Goal: Task Accomplishment & Management: Manage account settings

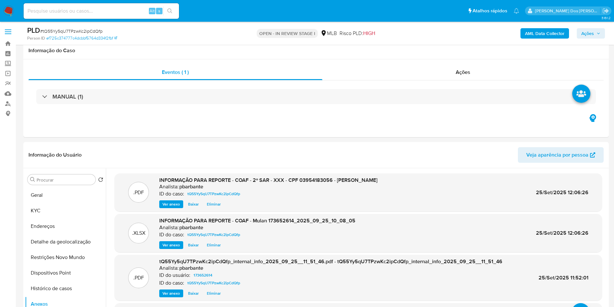
select select "10"
click at [603, 31] on button "Ações" at bounding box center [591, 33] width 28 height 10
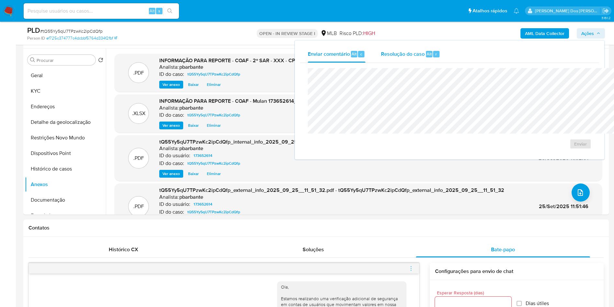
click at [381, 60] on div "Resolução do caso Alt r" at bounding box center [410, 54] width 59 height 17
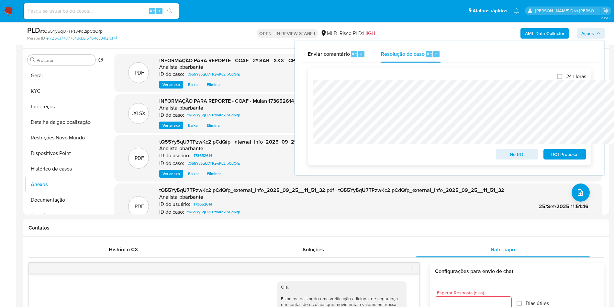
click at [568, 157] on span "ROI Proposal" at bounding box center [565, 154] width 34 height 9
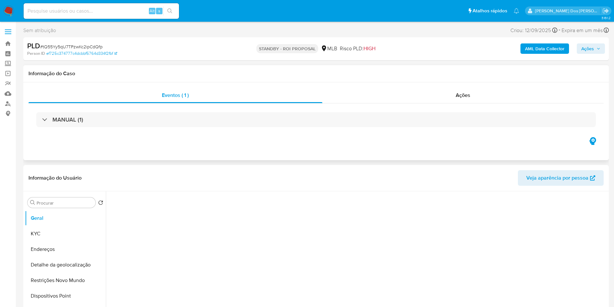
select select "10"
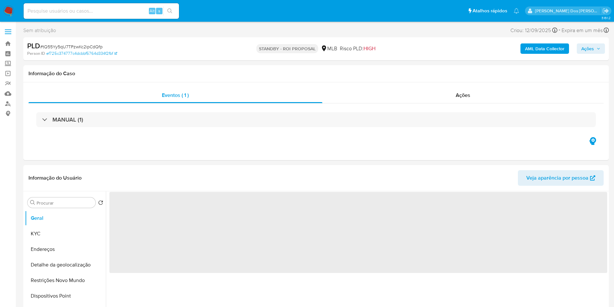
select select "10"
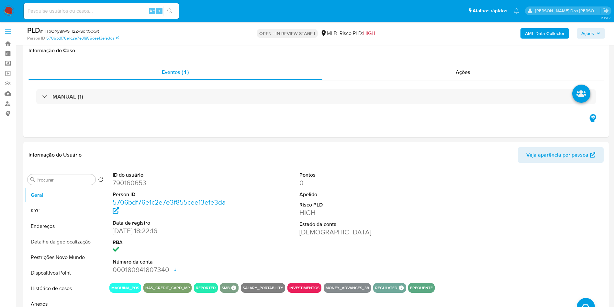
select select "10"
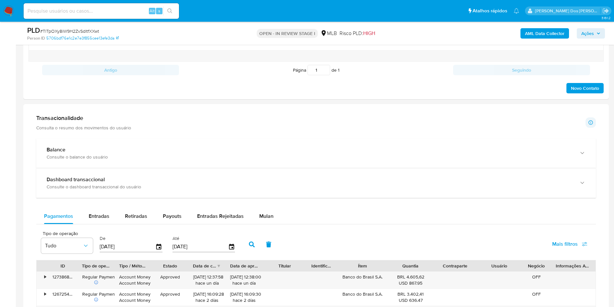
scroll to position [382, 0]
click at [266, 220] on div "Mulan" at bounding box center [266, 215] width 14 height 16
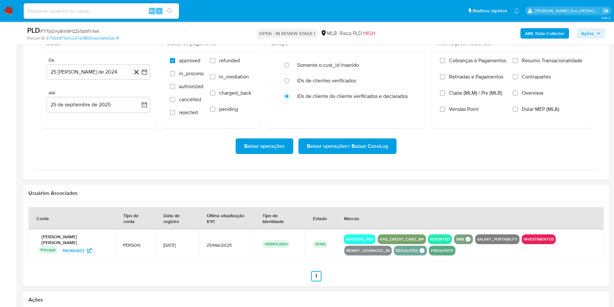
scroll to position [589, 0]
click at [149, 80] on button "25 de agosto de 2024" at bounding box center [99, 72] width 104 height 16
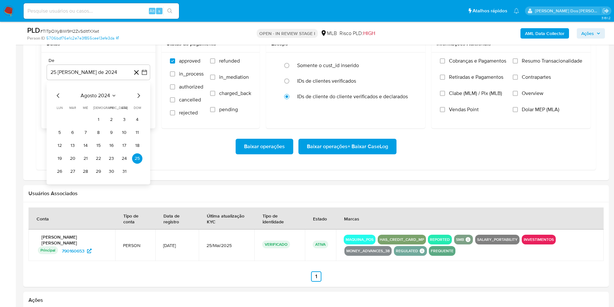
click at [140, 98] on icon "Mes siguiente" at bounding box center [139, 95] width 3 height 5
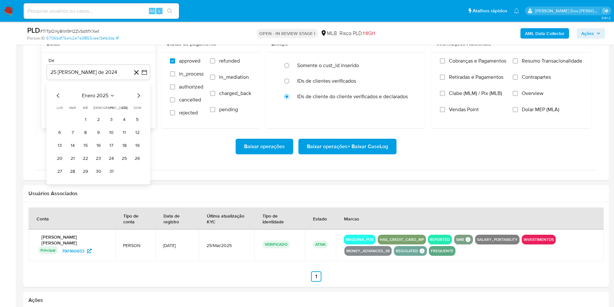
click at [140, 98] on icon "Mes siguiente" at bounding box center [139, 95] width 3 height 5
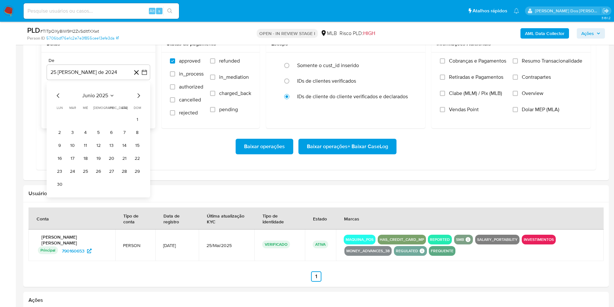
click at [140, 98] on icon "Mes siguiente" at bounding box center [139, 95] width 3 height 5
click at [117, 125] on tr "1 2 3" at bounding box center [98, 119] width 88 height 10
click at [110, 125] on button "1" at bounding box center [111, 119] width 10 height 10
click at [534, 74] on label "Resumo Transacionalidade" at bounding box center [548, 66] width 70 height 16
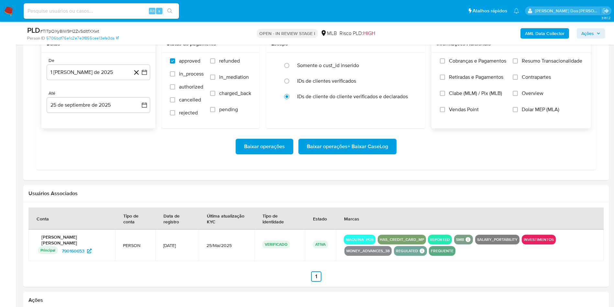
click at [518, 63] on input "Resumo Transacionalidade" at bounding box center [515, 60] width 5 height 5
click at [349, 153] on span "Baixar operações + Baixar CaseLog" at bounding box center [347, 146] width 81 height 14
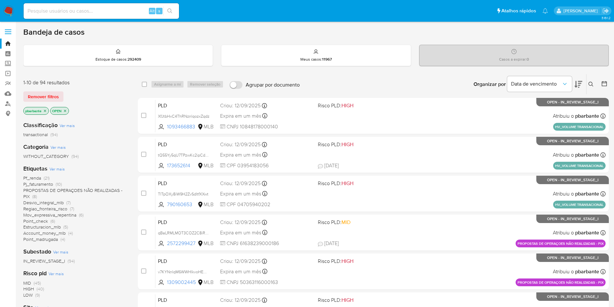
click at [36, 181] on span "Pf_renda" at bounding box center [32, 177] width 18 height 6
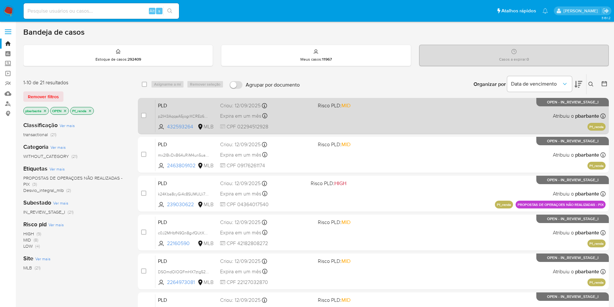
click at [316, 112] on div "PLD p2IH3AqqaA5jogrXCREz6GkA 432593264 MLB Risco PLD: MID Criou: 12/09/2025 Cri…" at bounding box center [380, 115] width 450 height 33
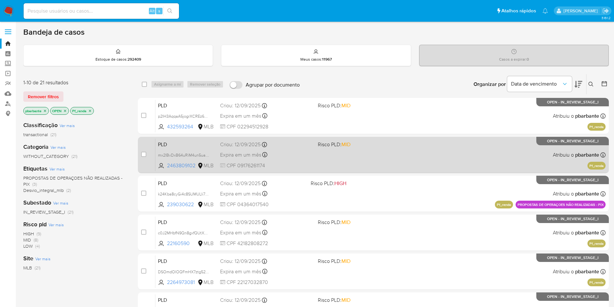
click at [310, 169] on div "PLD mx2IBvDxB64uRiM4un5uahsV 2463809102 MLB Risco PLD: MID Criou: 12/09/2025 Cr…" at bounding box center [380, 154] width 450 height 33
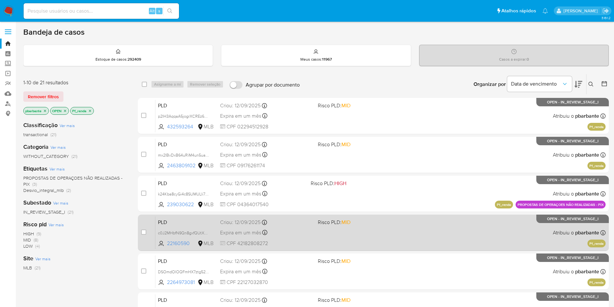
click at [313, 237] on div "Expira em um mês Expira em 27/10/2025 00:34:29" at bounding box center [266, 232] width 93 height 9
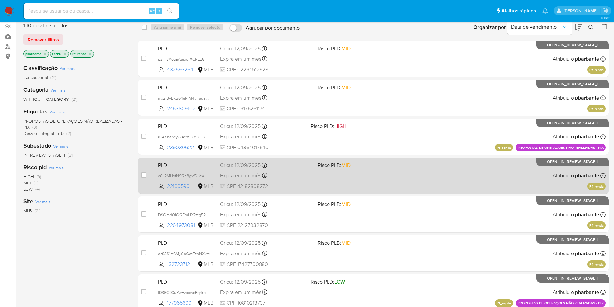
scroll to position [58, 0]
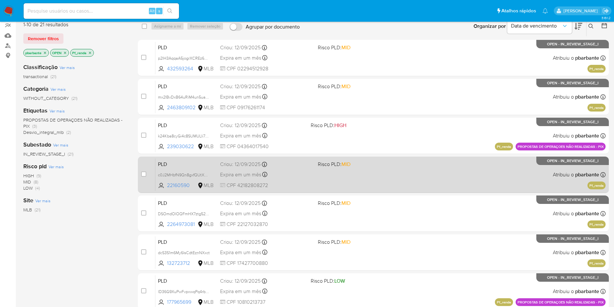
click at [313, 228] on span "CPF 22127032870" at bounding box center [266, 223] width 93 height 7
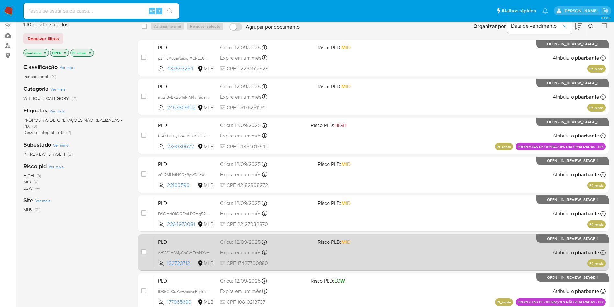
click at [313, 245] on div "Criou: 12/09/2025 Criou: 12/09/2025 00:33:17" at bounding box center [266, 241] width 93 height 7
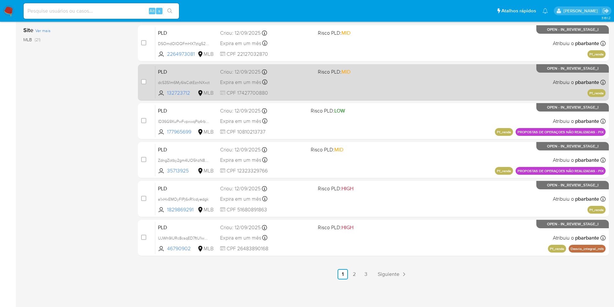
scroll to position [234, 0]
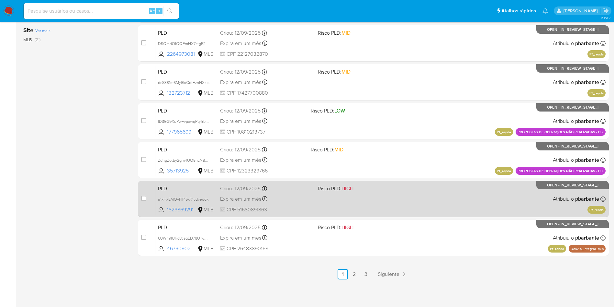
click at [336, 215] on div "PLD a1xHxEMOyFIPj6xR1cdyedgk 1829869291 MLB Risco PLD: HIGH Criou: 12/09/2025 C…" at bounding box center [380, 198] width 450 height 33
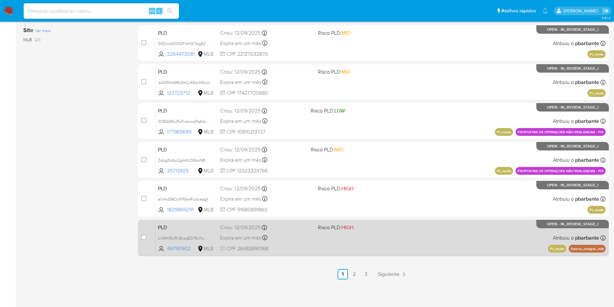
click at [313, 242] on div "Expira em um mês Expira em 27/10/2025 00:30:58" at bounding box center [266, 237] width 93 height 9
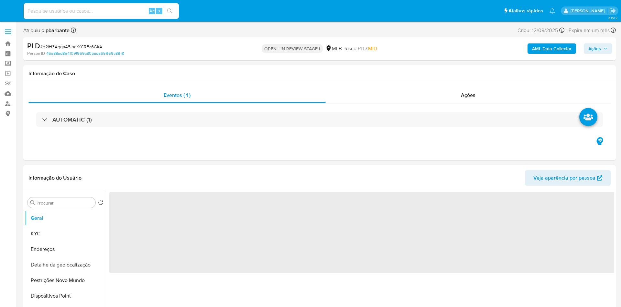
select select "10"
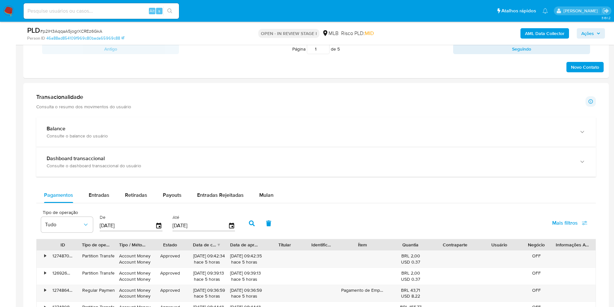
scroll to position [405, 0]
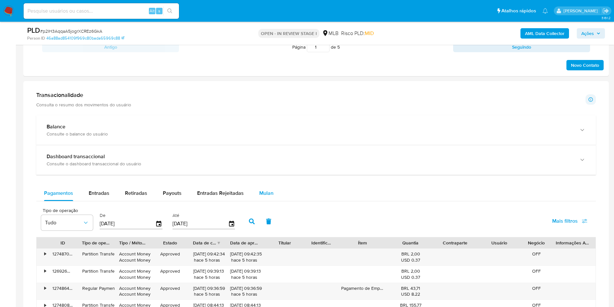
click at [269, 201] on div "Mulan" at bounding box center [266, 193] width 14 height 16
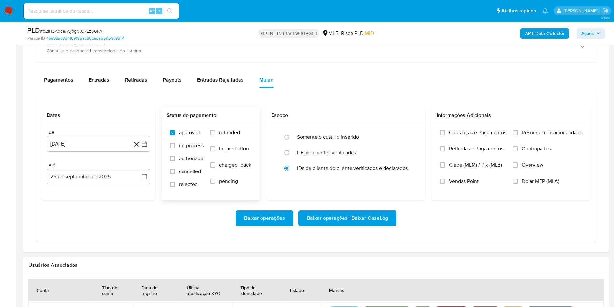
scroll to position [518, 0]
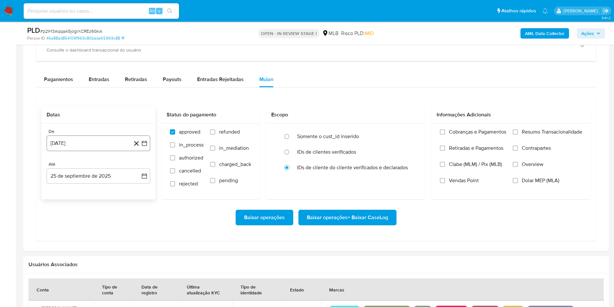
click at [145, 146] on icon "button" at bounding box center [144, 143] width 6 height 6
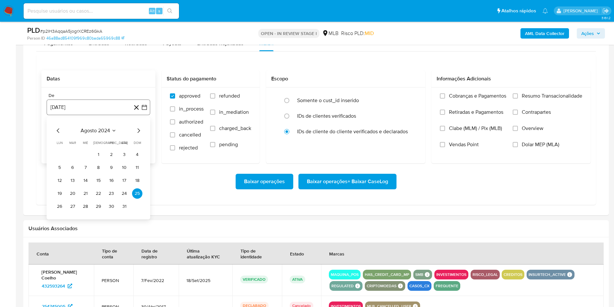
scroll to position [560, 0]
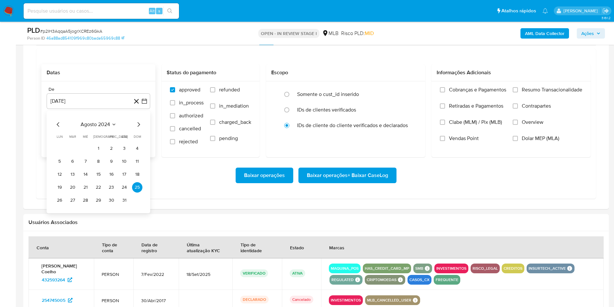
click at [140, 128] on icon "Mes siguiente" at bounding box center [139, 124] width 8 height 8
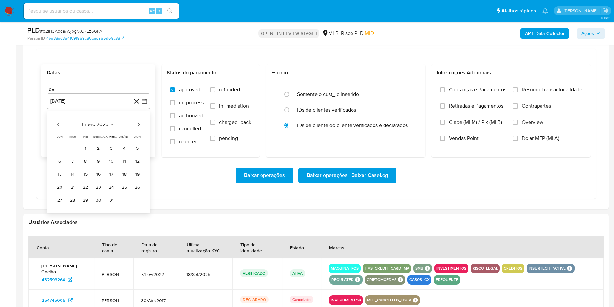
click at [140, 128] on icon "Mes siguiente" at bounding box center [139, 124] width 8 height 8
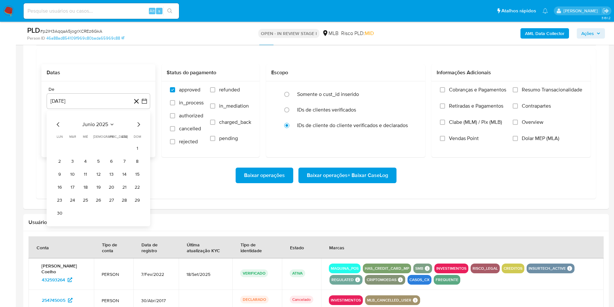
click at [140, 128] on icon "Mes siguiente" at bounding box center [139, 124] width 8 height 8
click at [112, 153] on button "1" at bounding box center [111, 148] width 10 height 10
click at [531, 95] on div "Cobranças e Pagamentos Retiradas e Pagamentos Clabe (MLM) / Pix (MLB) Vendas Po…" at bounding box center [510, 118] width 159 height 75
click at [529, 93] on span "Resumo Transacionalidade" at bounding box center [552, 89] width 61 height 6
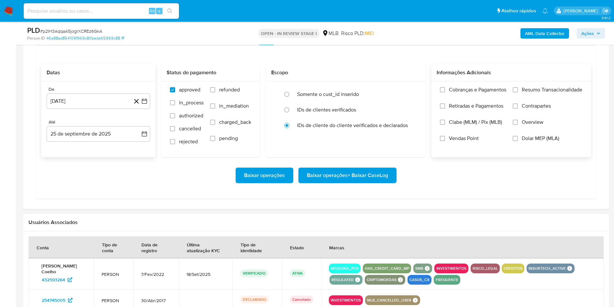
click at [518, 92] on input "Resumo Transacionalidade" at bounding box center [515, 89] width 5 height 5
click at [349, 182] on span "Baixar operações + Baixar CaseLog" at bounding box center [347, 175] width 81 height 14
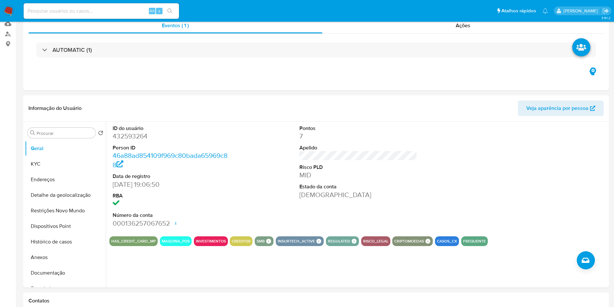
scroll to position [77, 0]
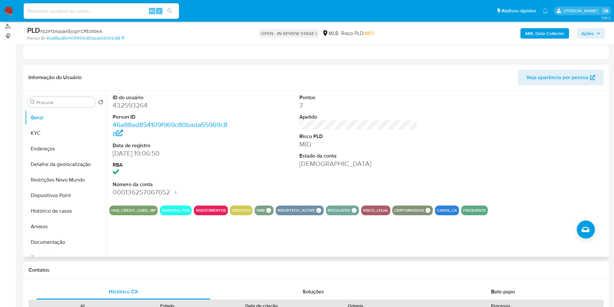
click at [126, 110] on dd "432593264" at bounding box center [172, 105] width 118 height 9
copy dd "432593264"
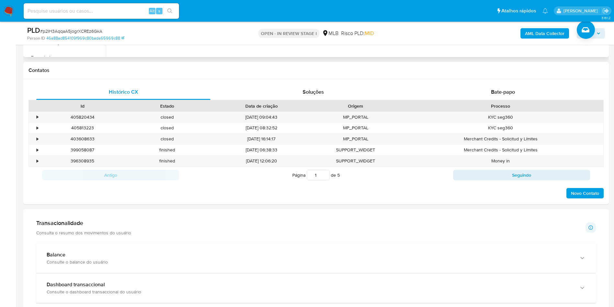
scroll to position [277, 0]
click at [550, 99] on div "Bate-papo" at bounding box center [503, 92] width 174 height 16
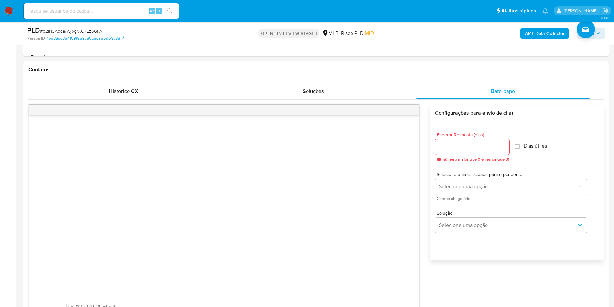
scroll to position [335, 0]
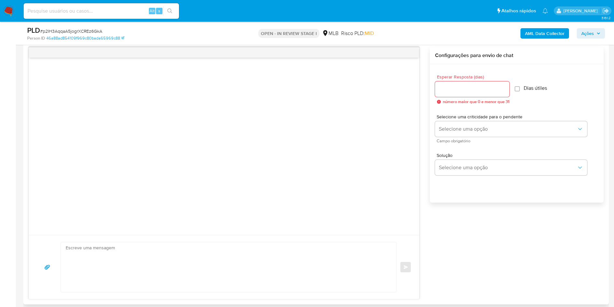
click at [454, 94] on div at bounding box center [472, 89] width 74 height 16
click at [455, 93] on input "Esperar Resposta (dias)" at bounding box center [472, 89] width 74 height 8
type input "3"
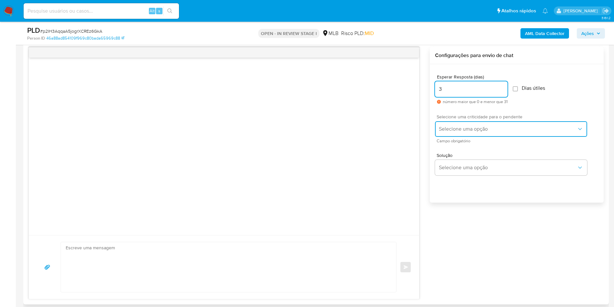
click at [457, 132] on span "Selecione uma opção" at bounding box center [508, 129] width 138 height 6
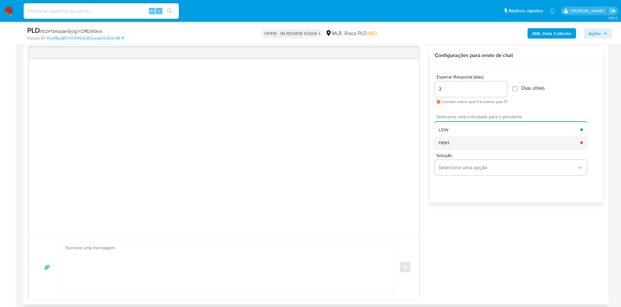
click at [459, 149] on div "HIGH" at bounding box center [510, 142] width 142 height 13
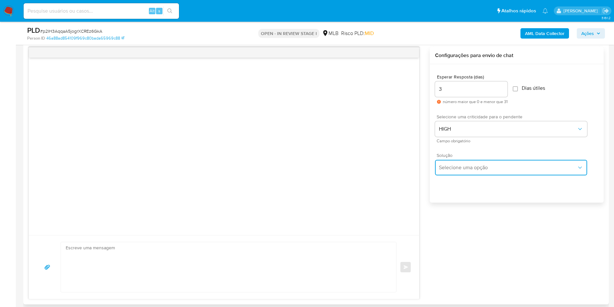
click at [462, 171] on span "Selecione uma opção" at bounding box center [508, 167] width 138 height 6
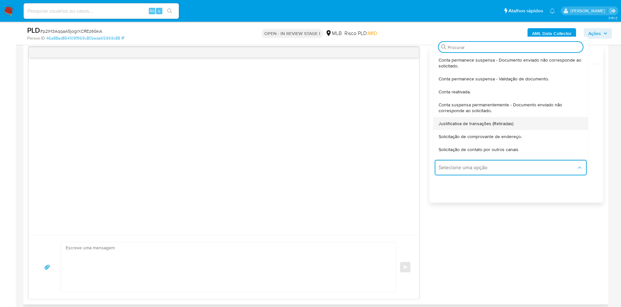
click at [475, 130] on div "Justificativa de transações (Retiradas)" at bounding box center [511, 123] width 144 height 13
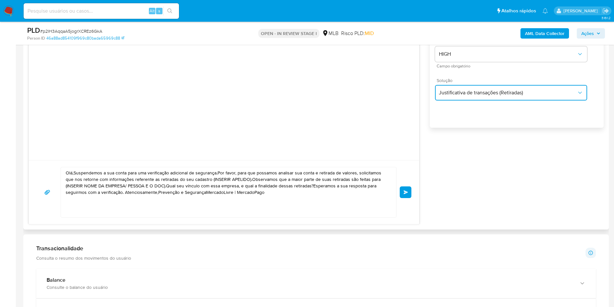
scroll to position [411, 0]
click at [206, 194] on textarea "Olá,Suspendemos a sua conta para uma verificação adicional de segurança.Por fav…" at bounding box center [227, 191] width 322 height 50
paste textarea "! Estamos realizando uma verificação adicional de segurança em contas de usuári…"
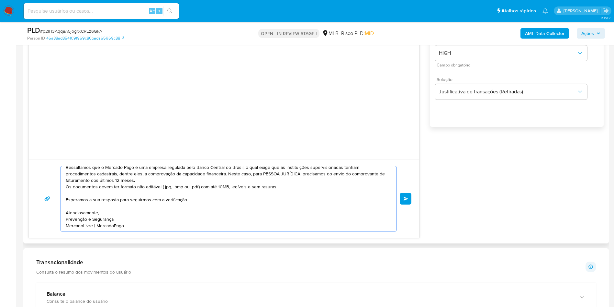
scroll to position [0, 0]
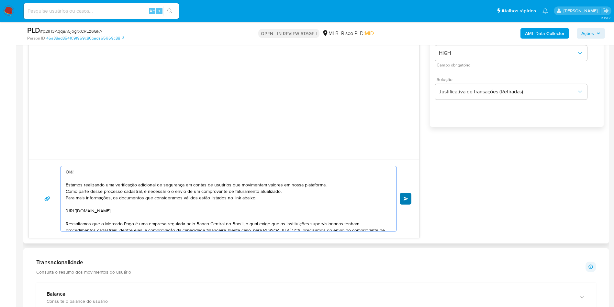
type textarea "Olá! Estamos realizando uma verificação adicional de segurança em contas de usu…"
click at [407, 200] on span "common.send" at bounding box center [406, 198] width 5 height 4
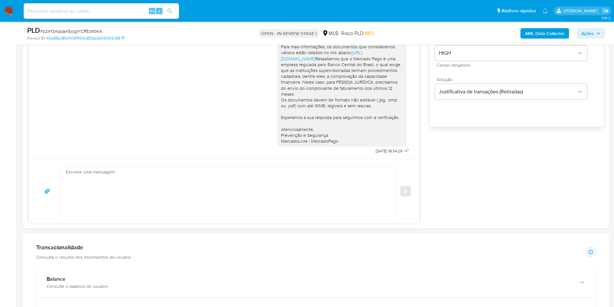
scroll to position [1, 0]
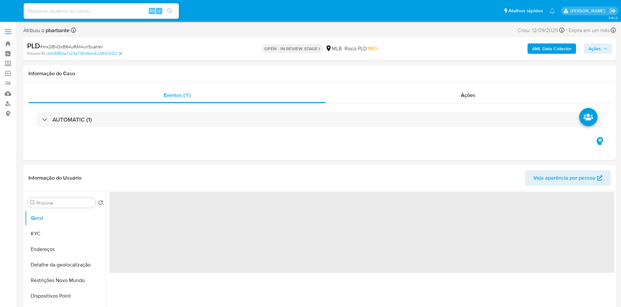
select select "10"
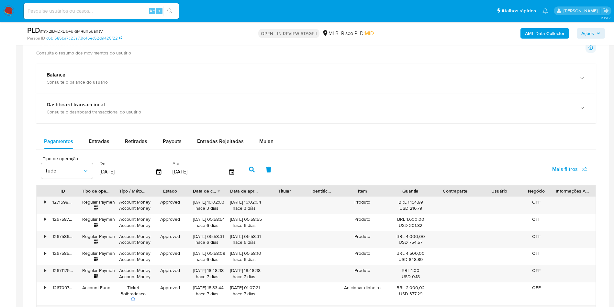
scroll to position [457, 0]
click at [260, 140] on div "Balance Consulte o balance do usuário Dashboard transaccional Consulte o dashbo…" at bounding box center [316, 232] width 560 height 340
click at [261, 144] on span "Mulan" at bounding box center [266, 139] width 14 height 7
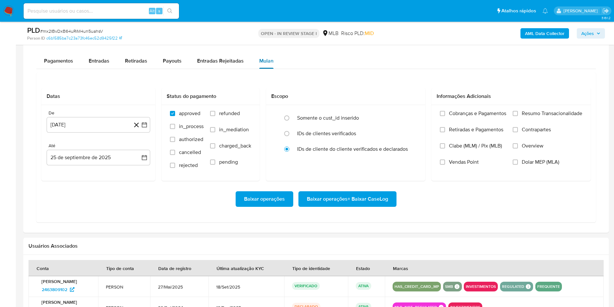
scroll to position [541, 0]
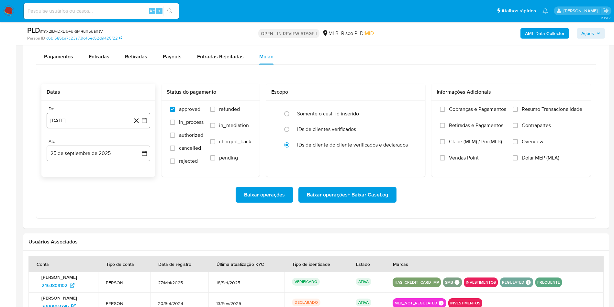
click at [146, 123] on icon "button" at bounding box center [144, 120] width 5 height 5
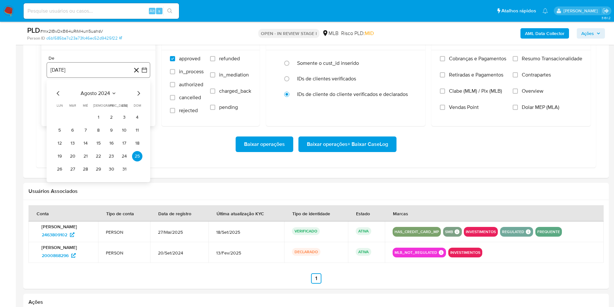
scroll to position [596, 0]
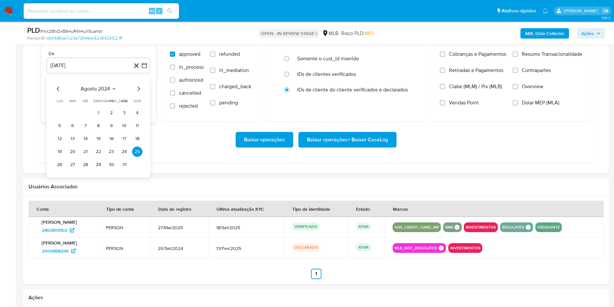
click at [138, 93] on icon "Mes siguiente" at bounding box center [139, 89] width 8 height 8
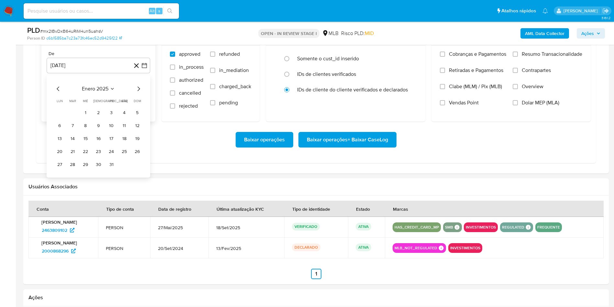
click at [138, 93] on icon "Mes siguiente" at bounding box center [139, 89] width 8 height 8
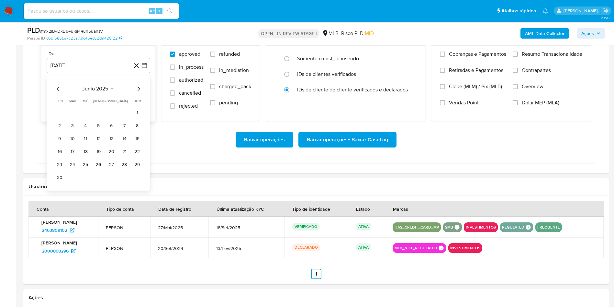
click at [138, 93] on icon "Mes siguiente" at bounding box center [139, 89] width 8 height 8
click at [112, 118] on button "1" at bounding box center [111, 112] width 10 height 10
click at [527, 67] on label "Resumo Transacionalidade" at bounding box center [548, 59] width 70 height 16
click at [518, 57] on input "Resumo Transacionalidade" at bounding box center [515, 53] width 5 height 5
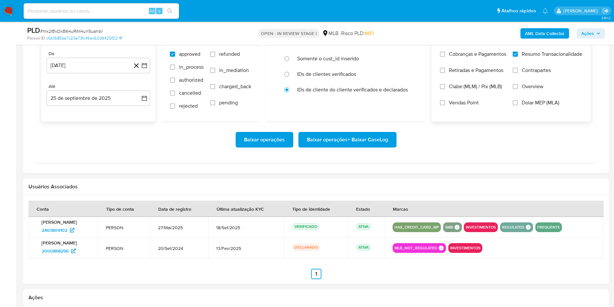
click at [333, 147] on span "Baixar operações + Baixar CaseLog" at bounding box center [347, 139] width 81 height 14
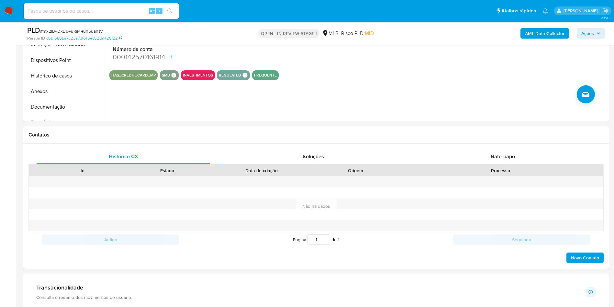
scroll to position [81, 0]
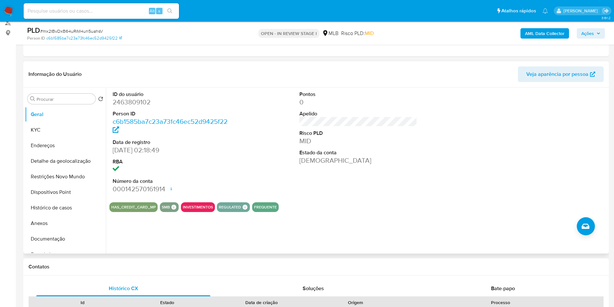
click at [134, 98] on dt "ID do usuário" at bounding box center [172, 94] width 118 height 7
click at [131, 106] on dd "2463809102" at bounding box center [172, 101] width 118 height 9
copy dd "2463809102"
click at [131, 106] on dd "2463809102" at bounding box center [172, 101] width 118 height 9
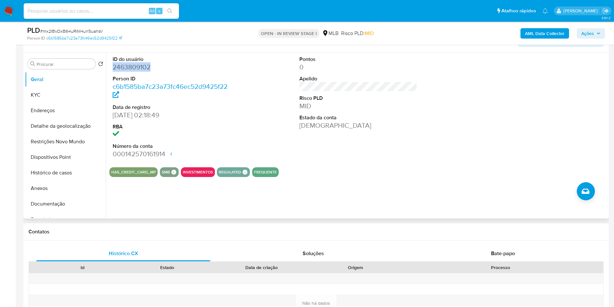
scroll to position [115, 0]
click at [50, 209] on button "Documentação" at bounding box center [63, 204] width 76 height 16
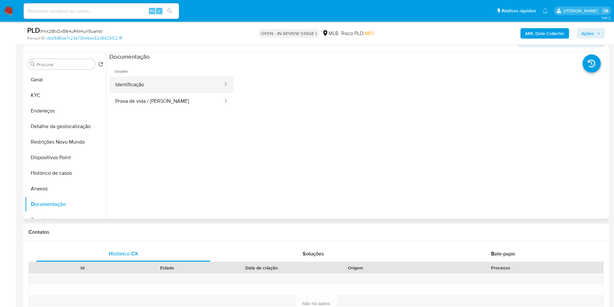
click at [166, 92] on button "Identificação" at bounding box center [166, 84] width 114 height 17
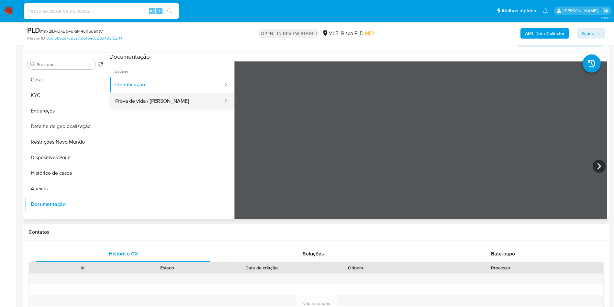
click at [156, 109] on button "Prova de vida / [PERSON_NAME]" at bounding box center [166, 101] width 114 height 17
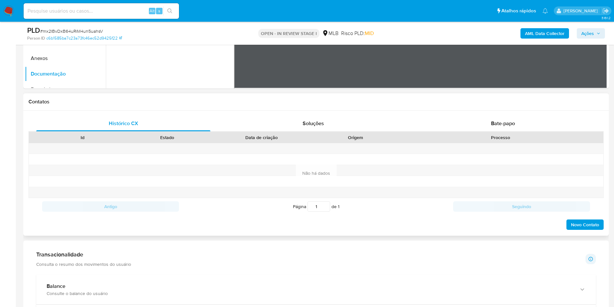
scroll to position [240, 0]
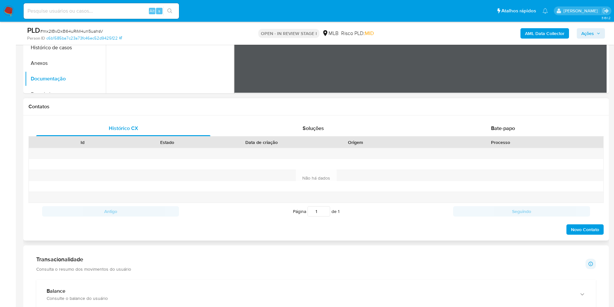
click at [489, 128] on div "Histórico CX Soluções Bate-papo Id Estado Data de criação Origem Processo Antig…" at bounding box center [316, 177] width 586 height 125
click at [488, 135] on div "Bate-papo" at bounding box center [503, 128] width 174 height 16
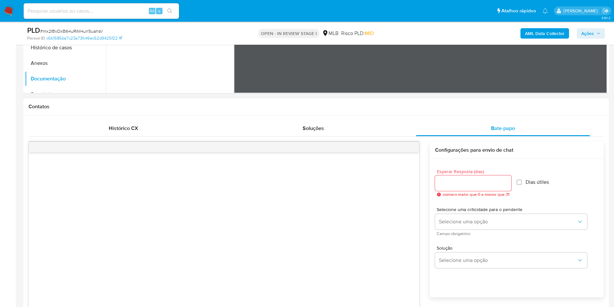
click at [457, 187] on input "Esperar Resposta (dias)" at bounding box center [473, 183] width 76 height 8
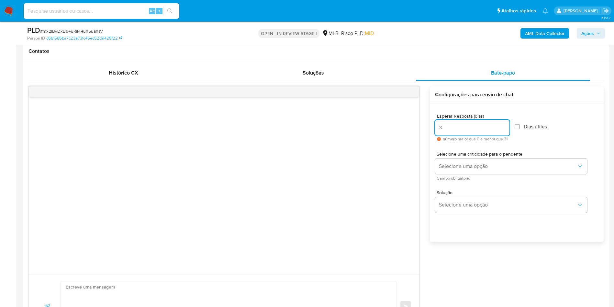
scroll to position [300, 0]
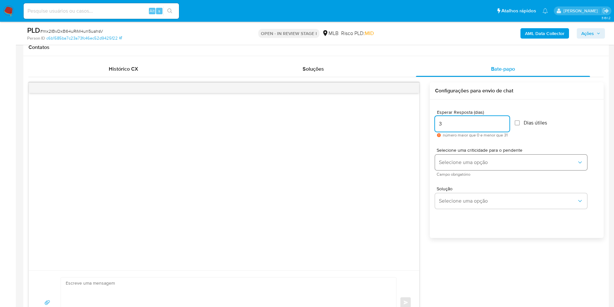
type input "3"
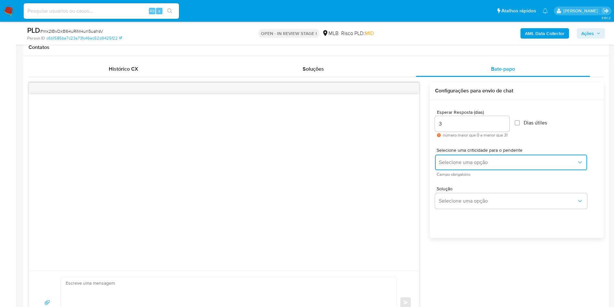
click at [483, 166] on button "Selecione uma opção" at bounding box center [511, 162] width 152 height 16
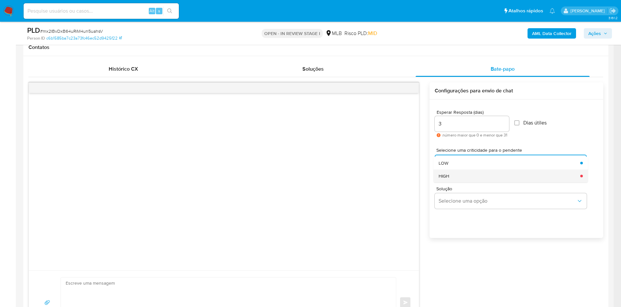
click at [466, 182] on div "HIGH" at bounding box center [508, 175] width 138 height 13
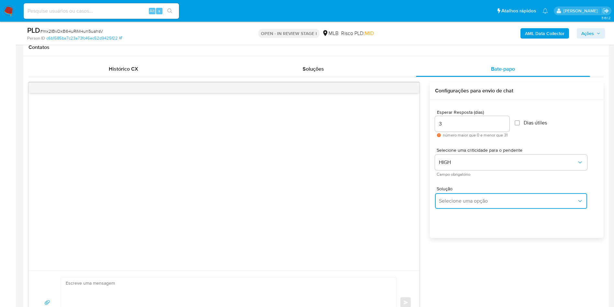
click at [458, 204] on span "Selecione uma opção" at bounding box center [508, 200] width 138 height 6
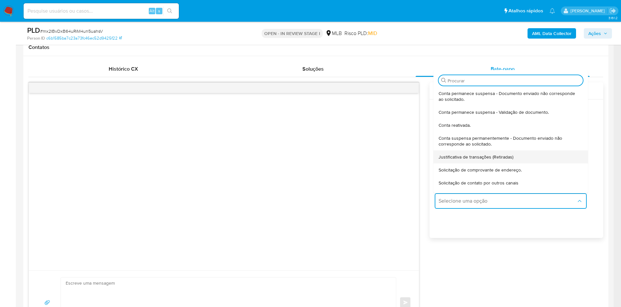
click at [493, 160] on span "Justificativa de transações (Retiradas)" at bounding box center [476, 157] width 75 height 6
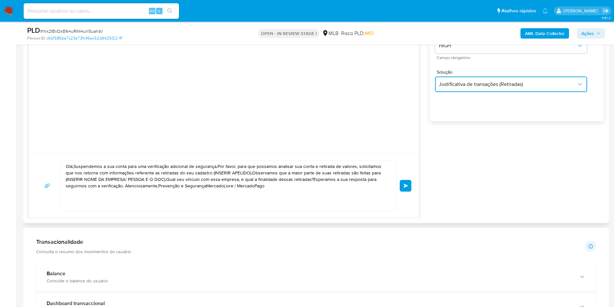
scroll to position [420, 0]
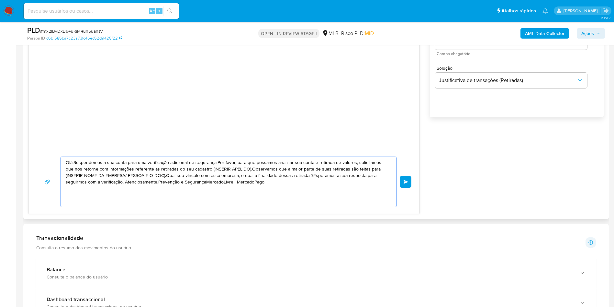
click at [278, 186] on textarea "Olá,Suspendemos a sua conta para uma verificação adicional de segurança.Por fav…" at bounding box center [227, 182] width 322 height 50
paste textarea "! Estamos realizando uma verificação adicional de segurança em contas de usuári…"
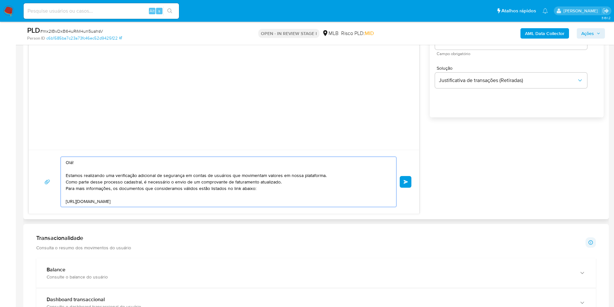
scroll to position [61, 0]
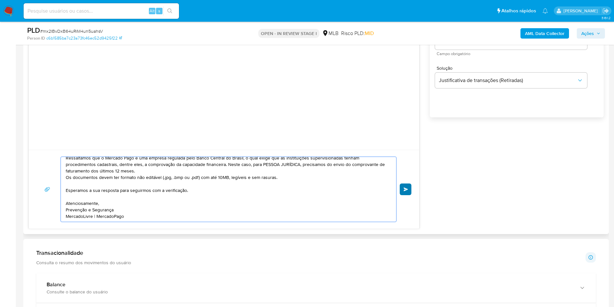
type textarea "Olá! Estamos realizando uma verificação adicional de segurança em contas de usu…"
click at [406, 191] on span "common.send" at bounding box center [406, 189] width 5 height 4
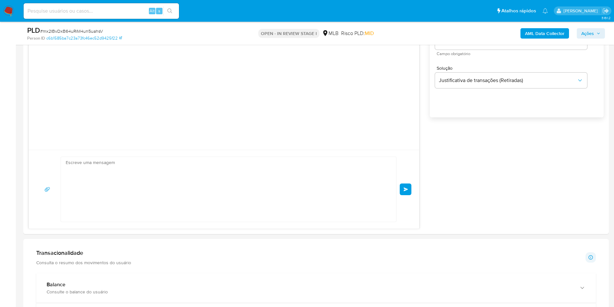
scroll to position [1, 0]
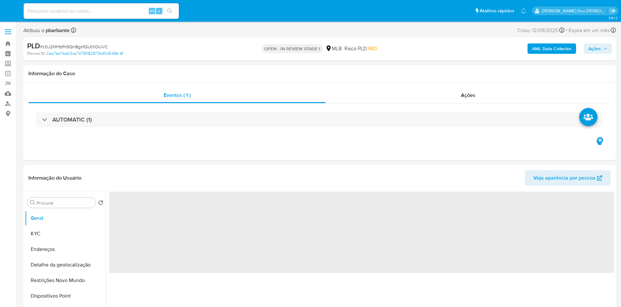
select select "10"
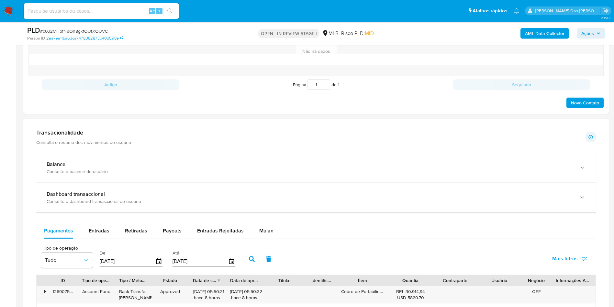
scroll to position [368, 0]
click at [266, 233] on span "Mulan" at bounding box center [266, 229] width 14 height 7
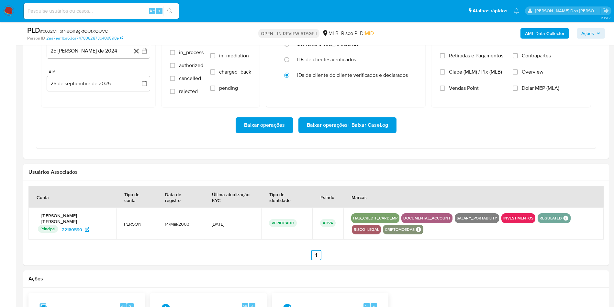
scroll to position [592, 0]
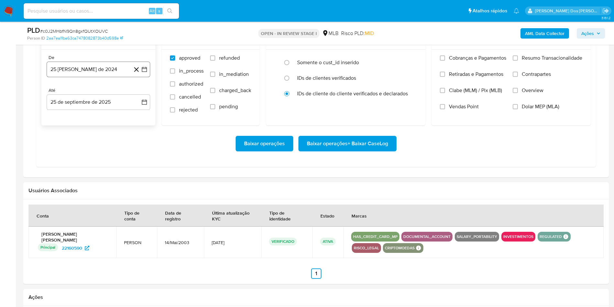
click at [149, 77] on button "25 [PERSON_NAME] de 2024" at bounding box center [99, 70] width 104 height 16
click at [135, 96] on icon "Mes siguiente" at bounding box center [139, 93] width 8 height 8
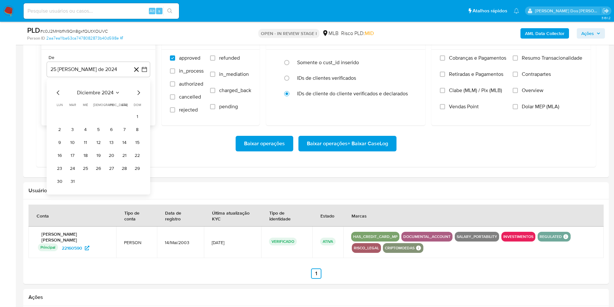
click at [135, 96] on icon "Mes siguiente" at bounding box center [139, 93] width 8 height 8
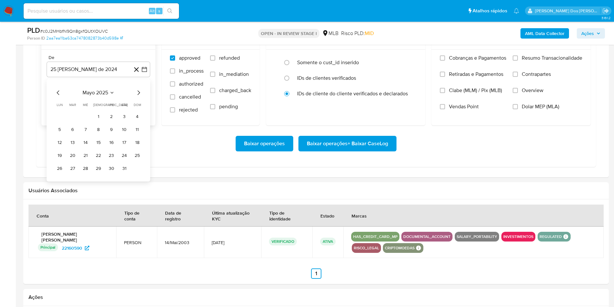
click at [135, 96] on icon "Mes siguiente" at bounding box center [139, 93] width 8 height 8
click at [54, 96] on icon "Mes anterior" at bounding box center [58, 93] width 8 height 8
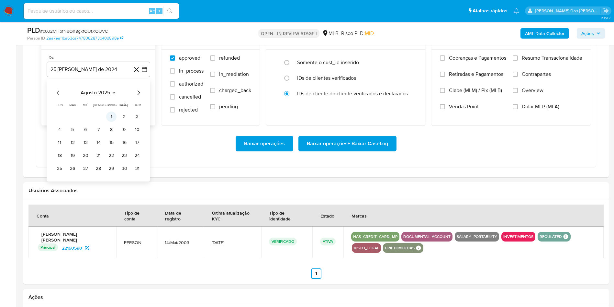
click at [115, 122] on button "1" at bounding box center [111, 116] width 10 height 10
click at [543, 61] on span "Resumo Transacionalidade" at bounding box center [552, 58] width 61 height 6
click at [518, 61] on input "Resumo Transacionalidade" at bounding box center [515, 57] width 5 height 5
click at [315, 151] on span "Baixar operações + Baixar CaseLog" at bounding box center [347, 143] width 81 height 14
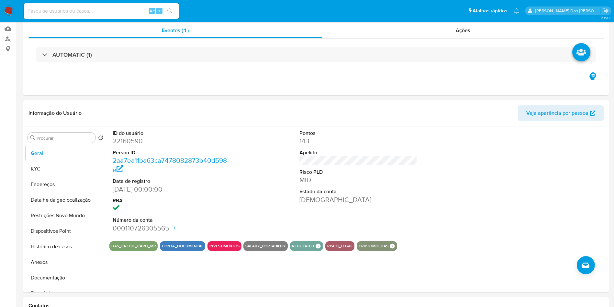
scroll to position [66, 0]
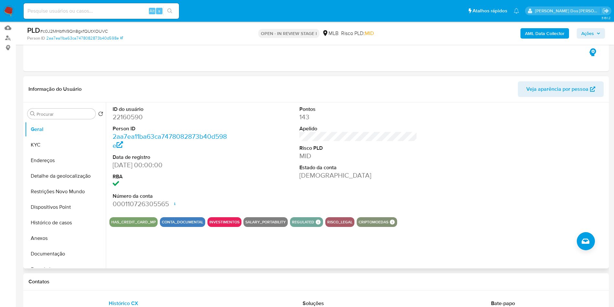
click at [132, 121] on dd "22160590" at bounding box center [172, 116] width 118 height 9
copy dd "22160590"
click at [86, 33] on span "# c0J2MHbfN9Qn8gxfQUtXOUVC" at bounding box center [74, 31] width 68 height 6
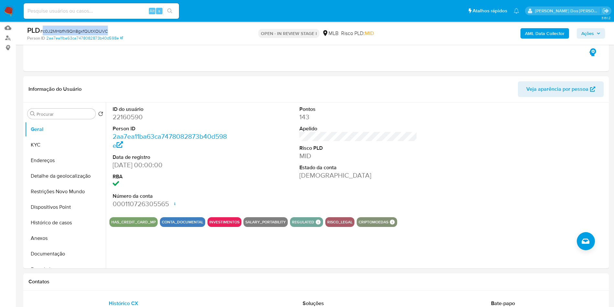
copy span "c0J2MHbfN9Qn8gxfQUtXOUVC"
click at [86, 33] on span "# c0J2MHbfN9Qn8gxfQUtXOUVC" at bounding box center [74, 31] width 68 height 6
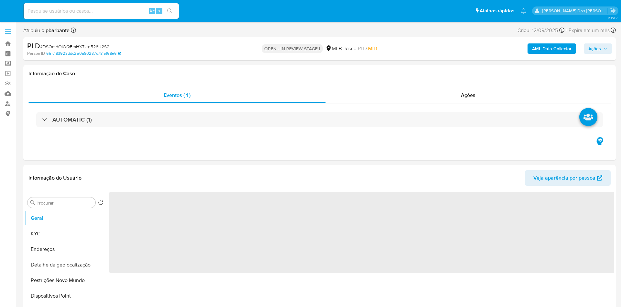
select select "10"
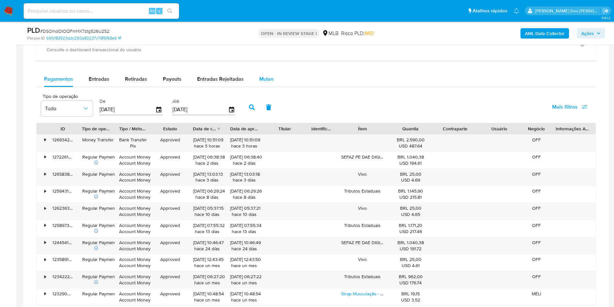
click at [265, 83] on div "Mulan" at bounding box center [266, 79] width 14 height 16
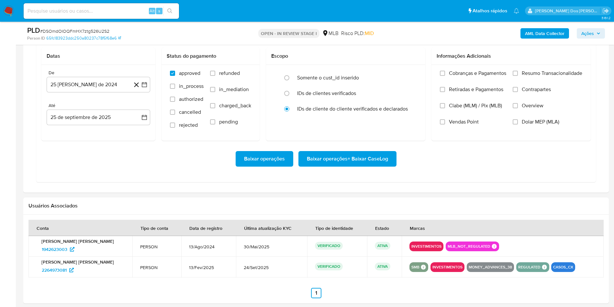
scroll to position [581, 0]
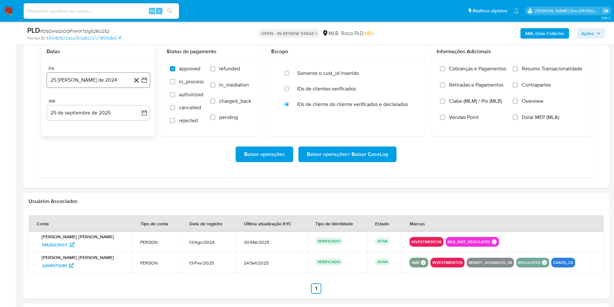
click at [147, 83] on icon "button" at bounding box center [144, 80] width 6 height 6
click at [137, 107] on icon "Mes siguiente" at bounding box center [139, 103] width 8 height 8
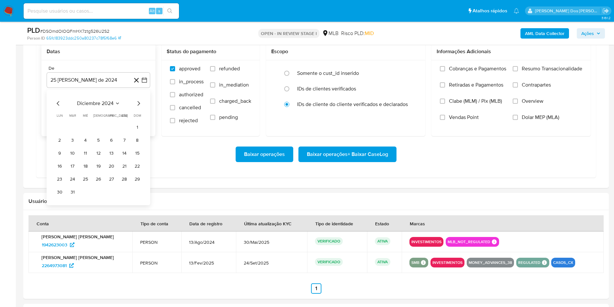
click at [137, 107] on icon "Mes siguiente" at bounding box center [139, 103] width 8 height 8
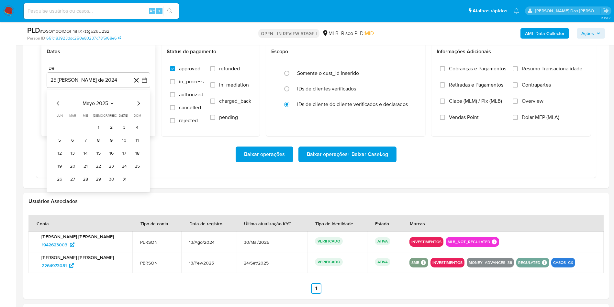
click at [137, 107] on icon "Mes siguiente" at bounding box center [139, 103] width 8 height 8
click at [113, 132] on button "1" at bounding box center [111, 127] width 10 height 10
click at [541, 72] on span "Resumo Transacionalidade" at bounding box center [552, 68] width 61 height 6
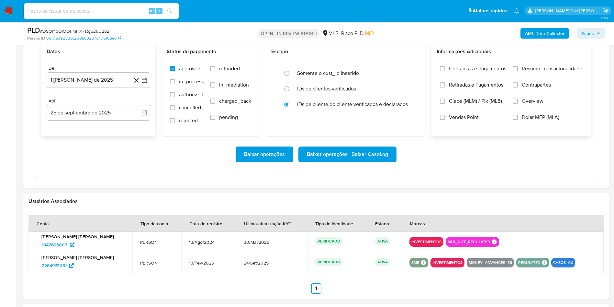
click at [518, 71] on input "Resumo Transacionalidade" at bounding box center [515, 68] width 5 height 5
click at [373, 159] on div "Baixar operações Baixar operações + Baixar CaseLog" at bounding box center [315, 154] width 549 height 36
click at [347, 161] on span "Baixar operações + Baixar CaseLog" at bounding box center [347, 154] width 81 height 14
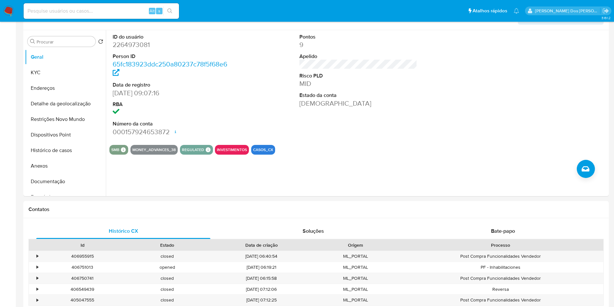
scroll to position [0, 0]
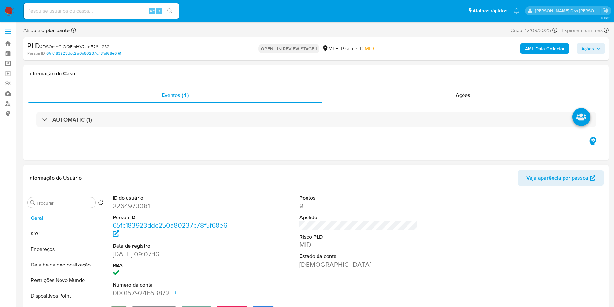
click at [128, 201] on dt "ID do usuário" at bounding box center [172, 197] width 118 height 7
click at [126, 210] on dd "2264973081" at bounding box center [172, 205] width 118 height 9
copy dd "2264973081"
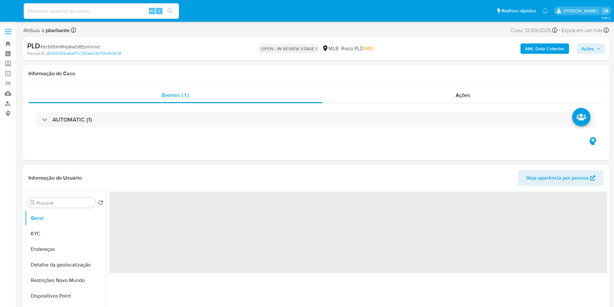
select select "10"
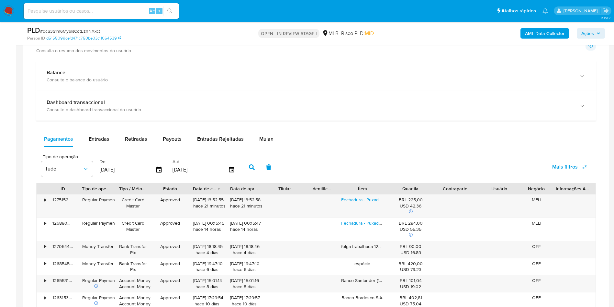
scroll to position [422, 0]
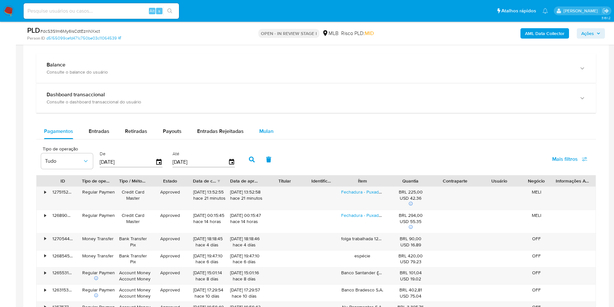
click at [271, 134] on div "Mulan" at bounding box center [266, 131] width 14 height 16
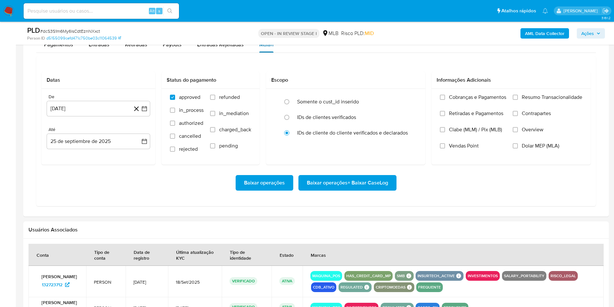
scroll to position [518, 0]
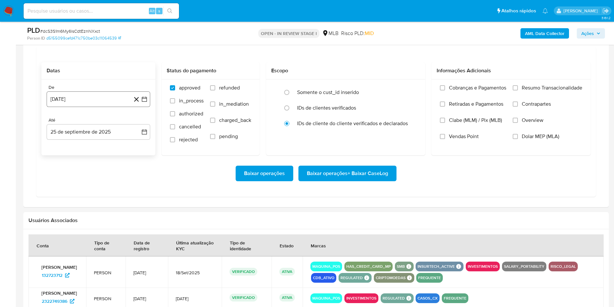
click at [148, 107] on button "[DATE]" at bounding box center [99, 99] width 104 height 16
click at [138, 126] on icon "Mes siguiente" at bounding box center [139, 122] width 8 height 8
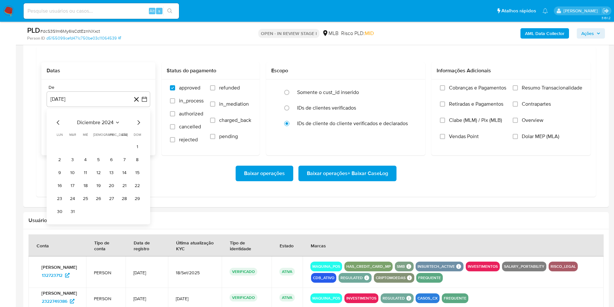
click at [138, 126] on icon "Mes siguiente" at bounding box center [139, 122] width 8 height 8
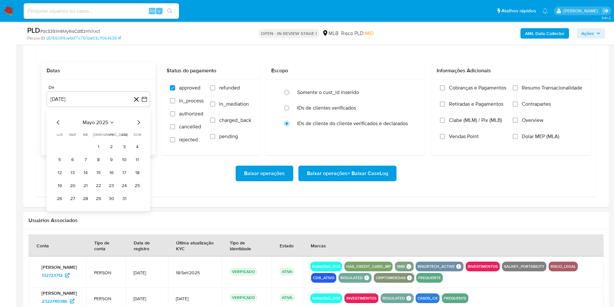
click at [138, 126] on icon "Mes siguiente" at bounding box center [139, 122] width 8 height 8
click at [57, 126] on icon "Mes anterior" at bounding box center [58, 122] width 8 height 8
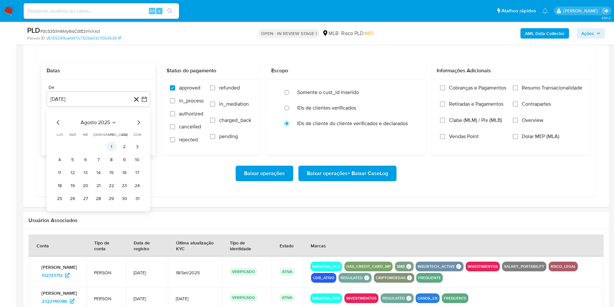
click at [108, 151] on td "1" at bounding box center [111, 146] width 10 height 10
click at [108, 151] on button "1" at bounding box center [111, 146] width 10 height 10
click at [534, 91] on span "Resumo Transacionalidade" at bounding box center [552, 87] width 61 height 6
click at [518, 90] on input "Resumo Transacionalidade" at bounding box center [515, 87] width 5 height 5
click at [357, 180] on span "Baixar operações + Baixar CaseLog" at bounding box center [347, 173] width 81 height 14
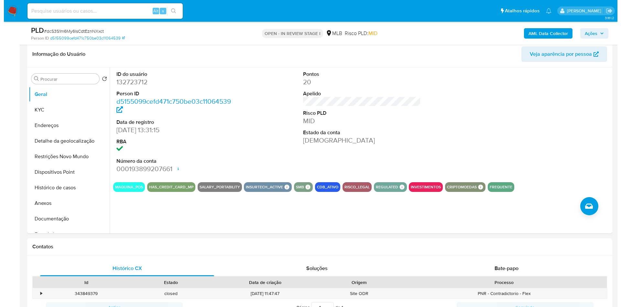
scroll to position [104, 0]
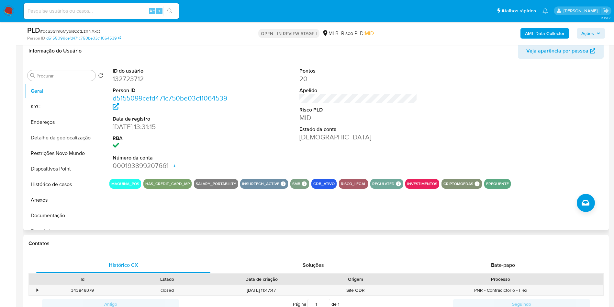
click at [127, 83] on dd "132723712" at bounding box center [172, 78] width 118 height 9
copy dd "132723712"
click at [41, 223] on button "Documentação" at bounding box center [63, 215] width 76 height 16
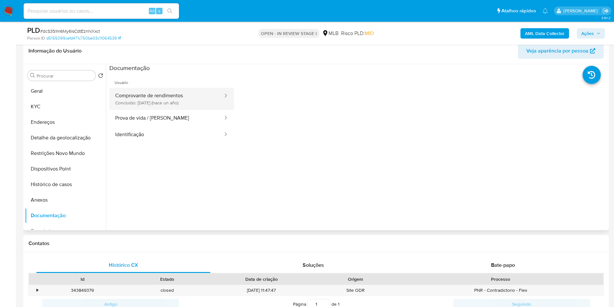
click at [203, 110] on button "Comprovante de rendimentos Concluído: 29/04/2024 (hace un año)" at bounding box center [166, 99] width 114 height 22
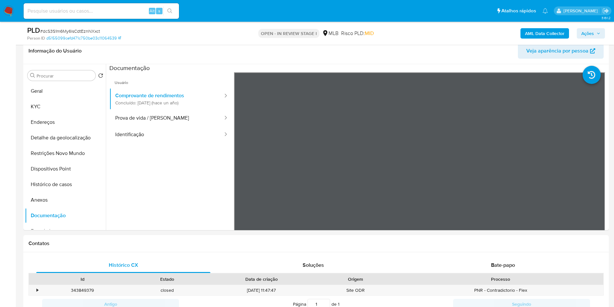
click at [541, 31] on b "AML Data Collector" at bounding box center [544, 33] width 39 height 10
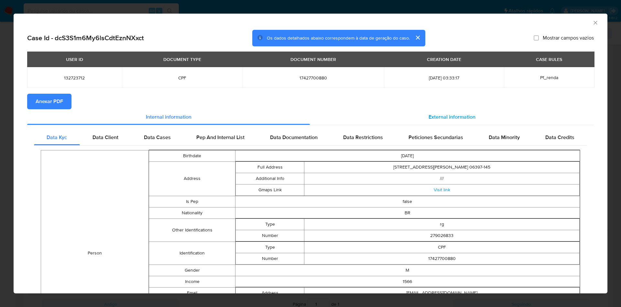
click at [439, 113] on div "External information" at bounding box center [452, 117] width 284 height 16
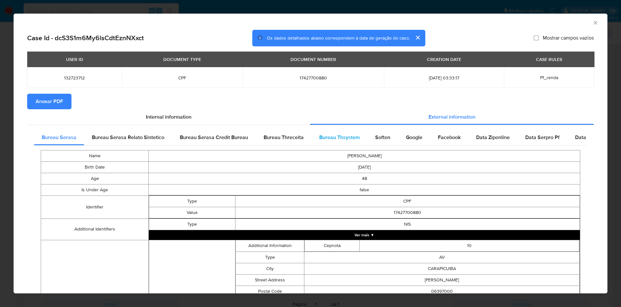
click at [329, 135] on span "Bureau Thsystem" at bounding box center [339, 136] width 40 height 7
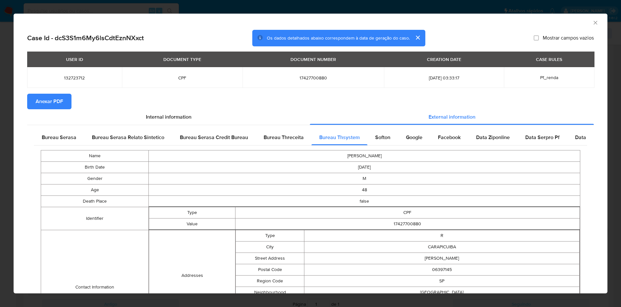
click at [61, 104] on span "Anexar PDF" at bounding box center [50, 101] width 28 height 14
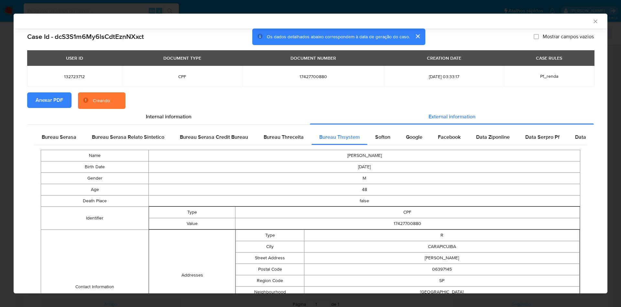
scroll to position [177, 0]
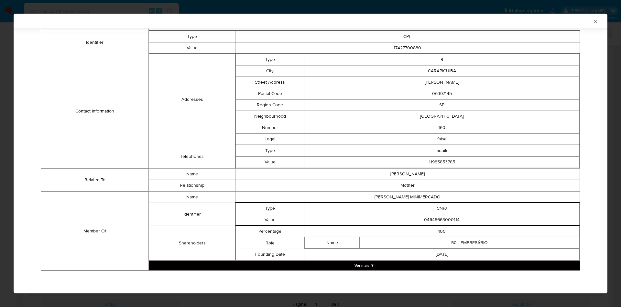
click at [427, 267] on button "Ver mais ▼" at bounding box center [364, 265] width 431 height 10
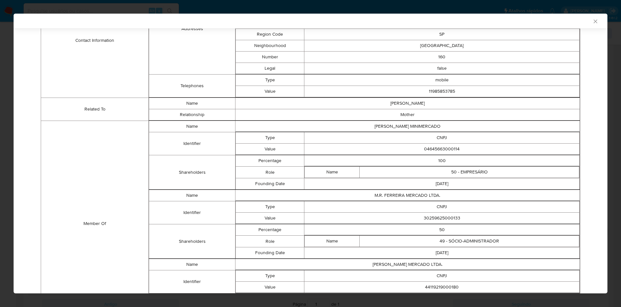
scroll to position [304, 0]
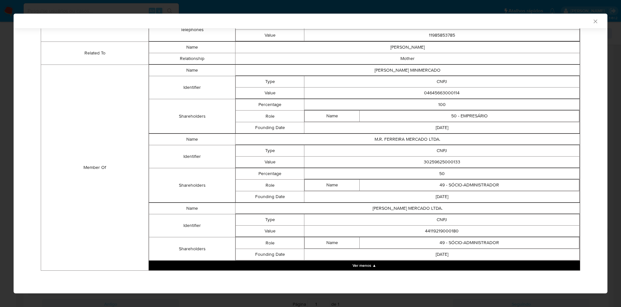
click at [447, 97] on td "04645663000114" at bounding box center [442, 92] width 275 height 11
copy td "04645663000114"
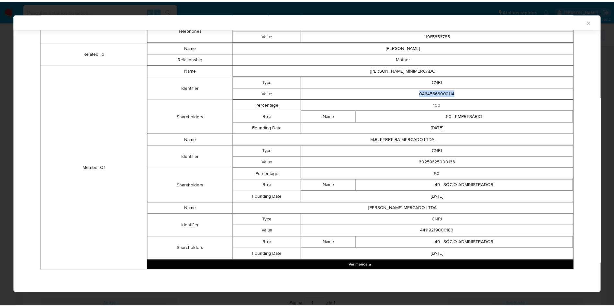
scroll to position [303, 0]
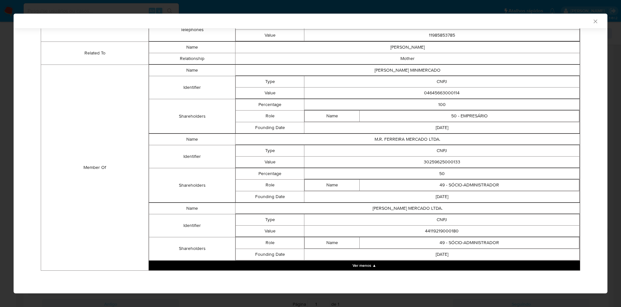
click at [439, 162] on td "30259625000133" at bounding box center [442, 161] width 275 height 11
copy td "30259625000133"
click at [441, 236] on td "44119219000180" at bounding box center [442, 230] width 275 height 11
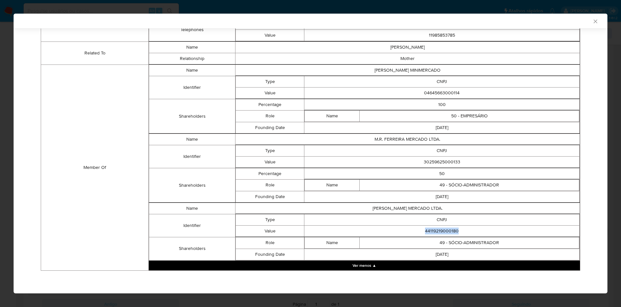
click at [441, 236] on td "44119219000180" at bounding box center [442, 230] width 275 height 11
copy td "44119219000180"
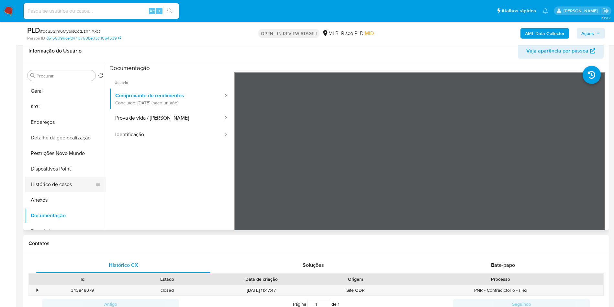
click at [52, 192] on button "Histórico de casos" at bounding box center [63, 184] width 76 height 16
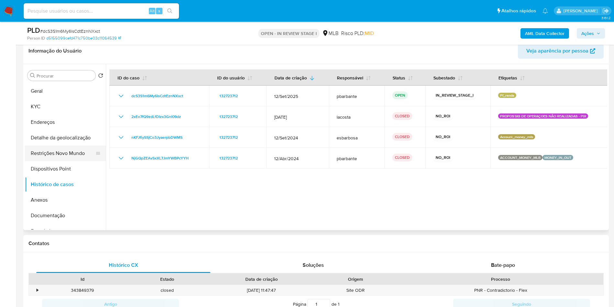
click at [75, 161] on button "Restrições Novo Mundo" at bounding box center [63, 153] width 76 height 16
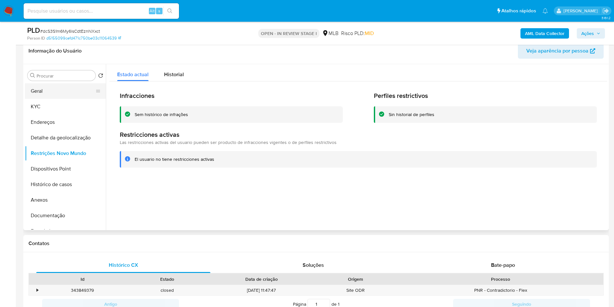
click at [34, 99] on button "Geral" at bounding box center [63, 91] width 76 height 16
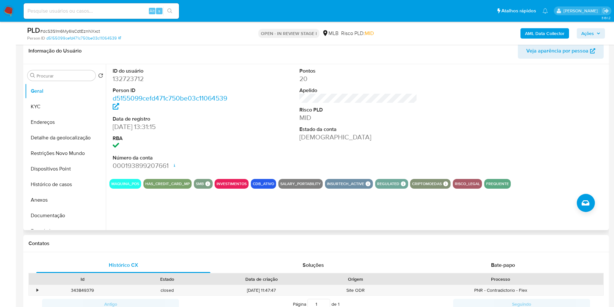
copy td "44119219000180"
click at [43, 114] on button "KYC" at bounding box center [63, 107] width 76 height 16
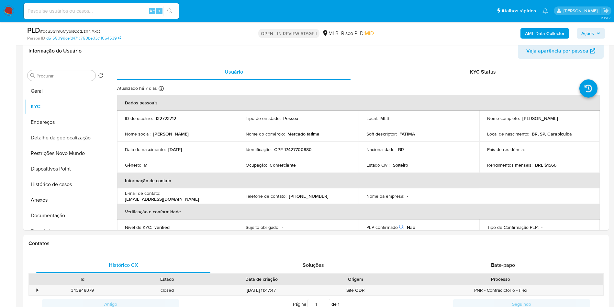
copy td "44119219000180"
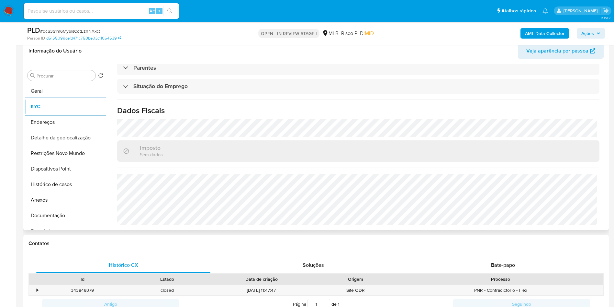
copy td "44119219000180"
click at [76, 130] on button "Endereços" at bounding box center [63, 122] width 76 height 16
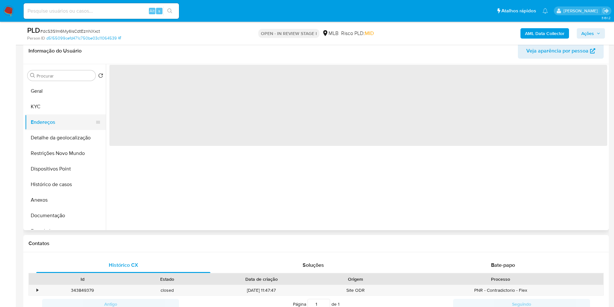
scroll to position [0, 0]
click at [70, 145] on button "Detalhe da geolocalização" at bounding box center [63, 138] width 76 height 16
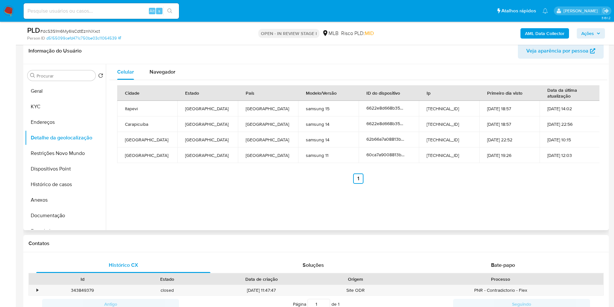
copy td "44119219000180"
click at [70, 161] on button "Restrições Novo Mundo" at bounding box center [63, 153] width 76 height 16
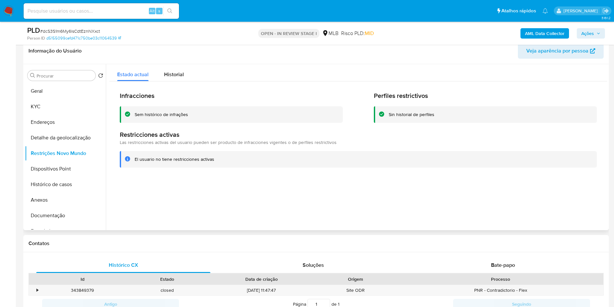
copy td "44119219000180"
click at [80, 176] on button "Dispositivos Point" at bounding box center [63, 169] width 76 height 16
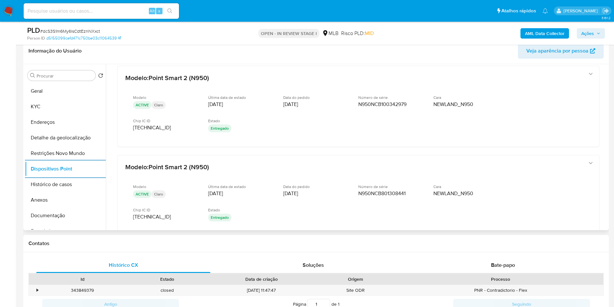
scroll to position [187, 0]
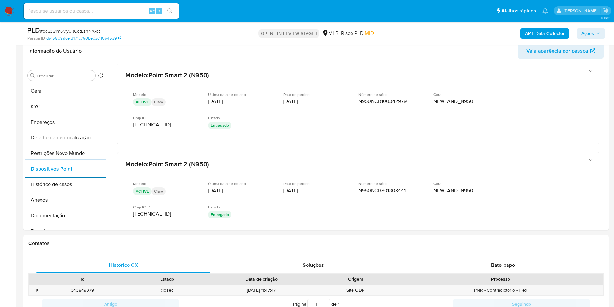
click at [594, 35] on span "Ações" at bounding box center [587, 33] width 13 height 10
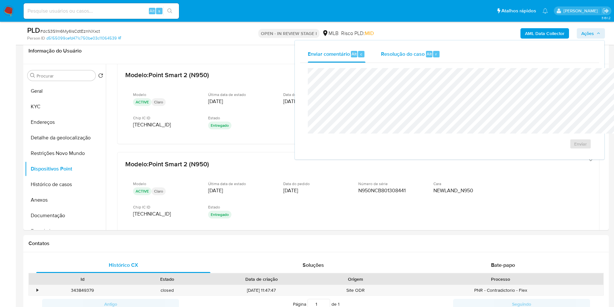
click at [381, 57] on span "Resolução do caso" at bounding box center [403, 53] width 44 height 7
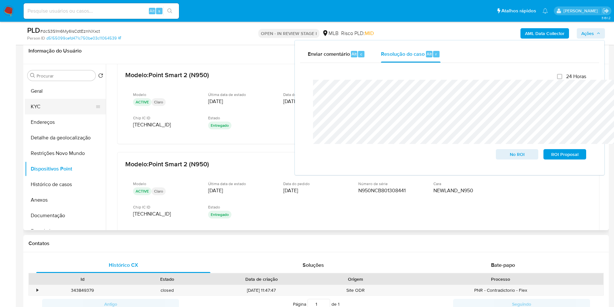
click at [45, 114] on button "KYC" at bounding box center [63, 107] width 76 height 16
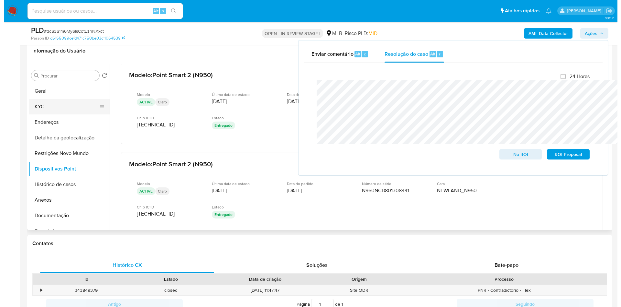
scroll to position [0, 0]
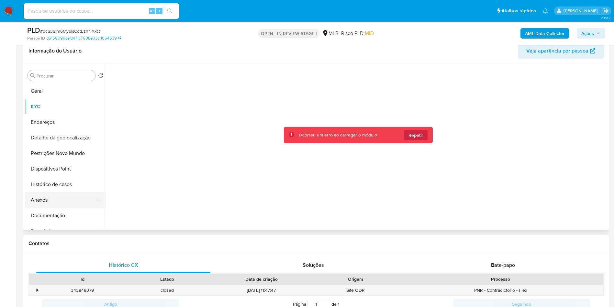
click at [47, 207] on button "Anexos" at bounding box center [63, 200] width 76 height 16
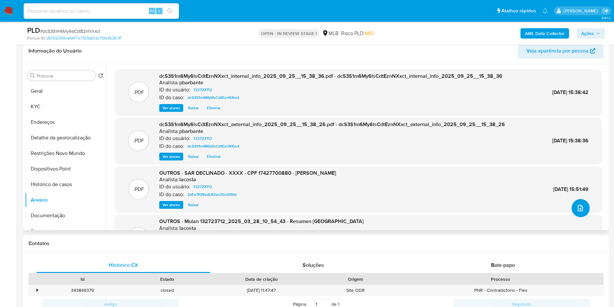
click at [581, 217] on button "upload-file" at bounding box center [581, 208] width 18 height 18
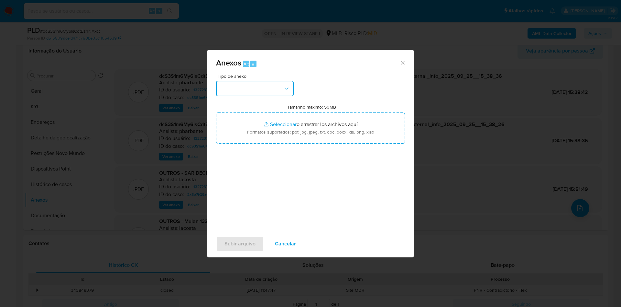
click at [240, 81] on button "button" at bounding box center [255, 89] width 78 height 16
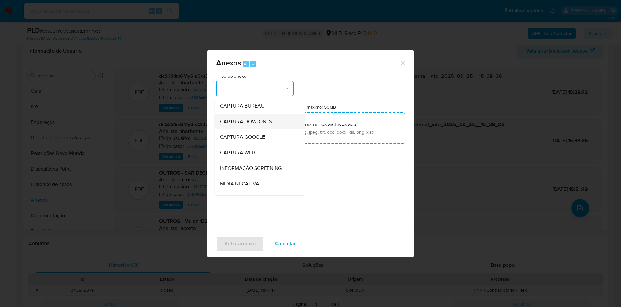
scroll to position [87, 0]
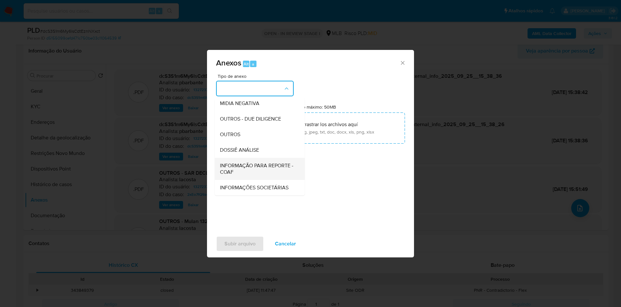
click at [231, 162] on span "INFORMAÇÃO PARA REPORTE - COAF" at bounding box center [258, 168] width 76 height 13
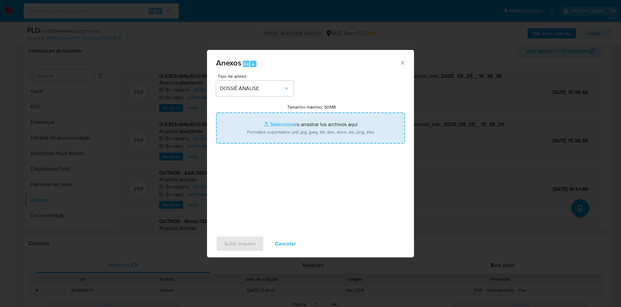
type input "C:\fakepath\2º SAR - XXX - CPF 03954183056 - MATEUS SILVA DORNELLES.pdf"
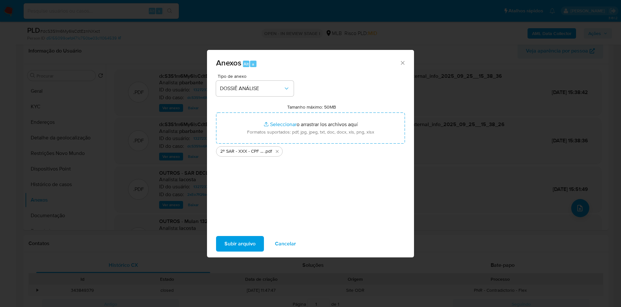
click at [238, 246] on span "Subir arquivo" at bounding box center [240, 243] width 31 height 14
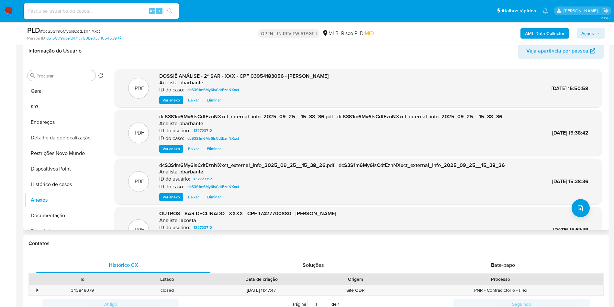
click at [215, 103] on span "Eliminar" at bounding box center [214, 100] width 14 height 6
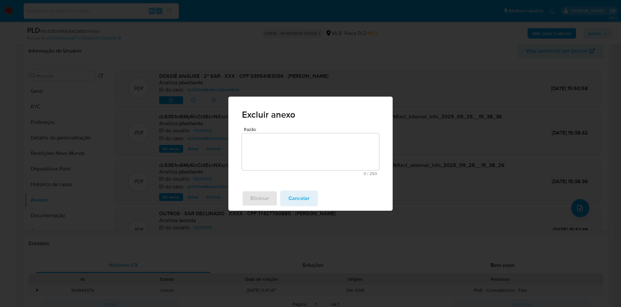
click at [267, 152] on textarea "Razão" at bounding box center [310, 151] width 137 height 37
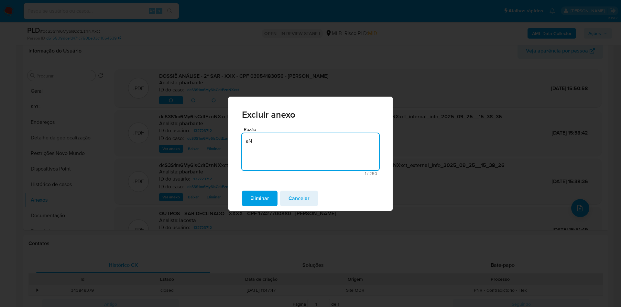
type textarea "a"
type textarea "Anexo incorreto"
click at [257, 196] on span "Eliminar" at bounding box center [260, 198] width 19 height 14
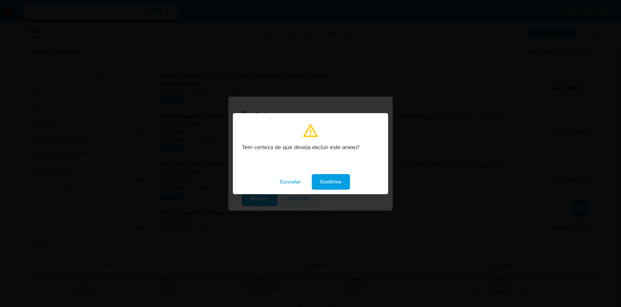
click at [336, 184] on span "Confirme" at bounding box center [330, 181] width 21 height 14
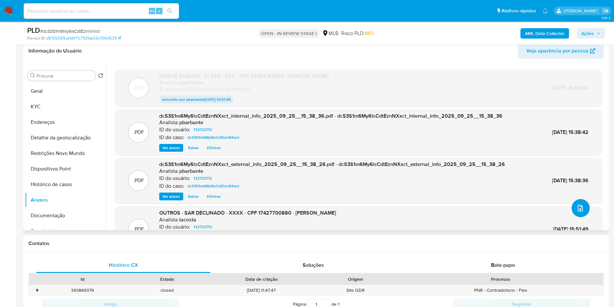
click at [579, 212] on icon "upload-file" at bounding box center [580, 208] width 8 height 8
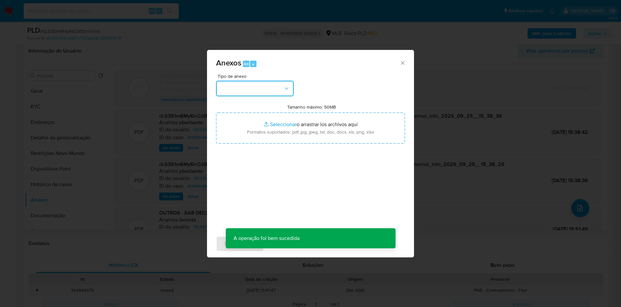
click at [268, 81] on button "button" at bounding box center [255, 89] width 78 height 16
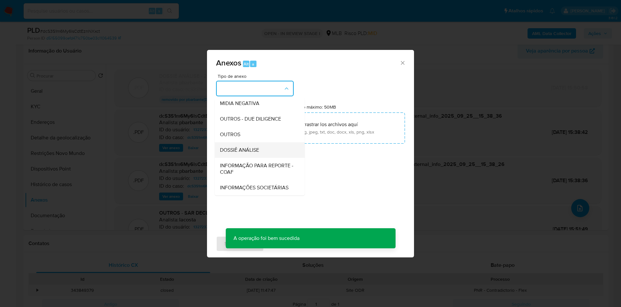
click at [242, 147] on span "DOSSIÊ ANÁLISE" at bounding box center [239, 150] width 39 height 6
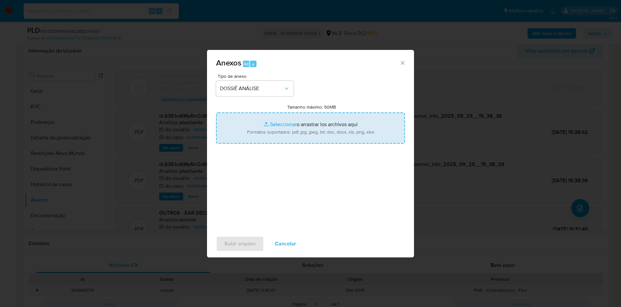
type input "C:\fakepath\DECLÍNIO - dcS3S1m6My6lsCdtEznNXxct - CPF 17427700880 - MARCOS FERR…"
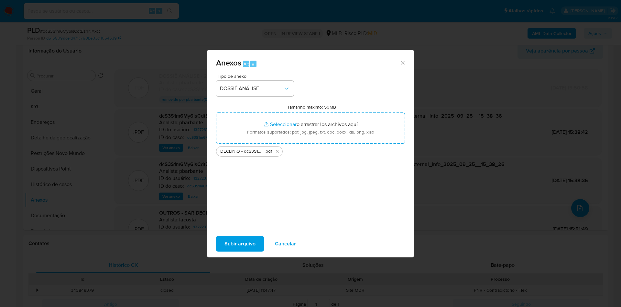
click at [225, 251] on span "Subir arquivo" at bounding box center [240, 243] width 31 height 14
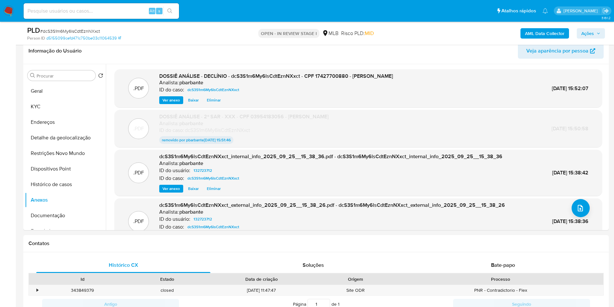
click at [590, 33] on span "Ações" at bounding box center [587, 33] width 13 height 10
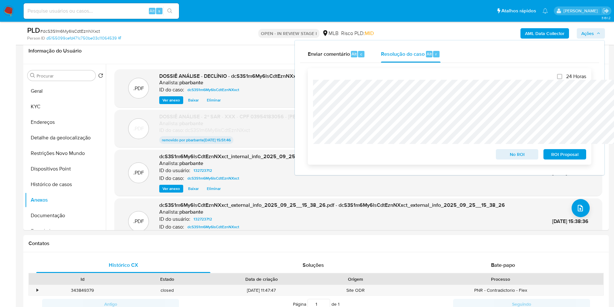
click at [520, 159] on span "No ROI" at bounding box center [517, 154] width 34 height 9
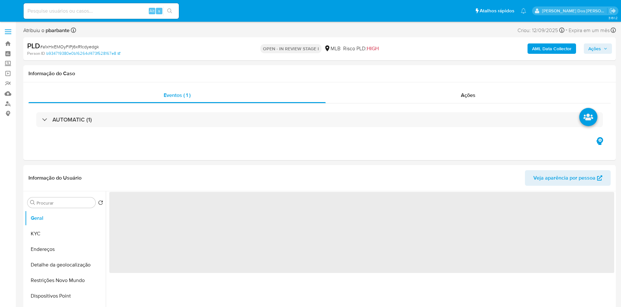
select select "10"
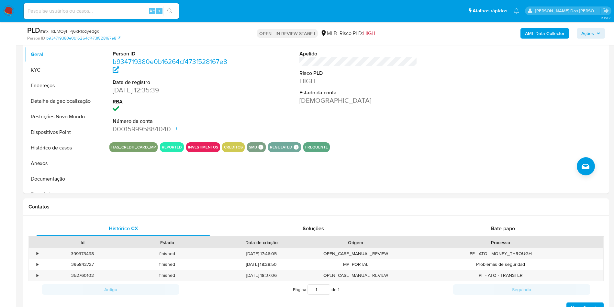
scroll to position [148, 0]
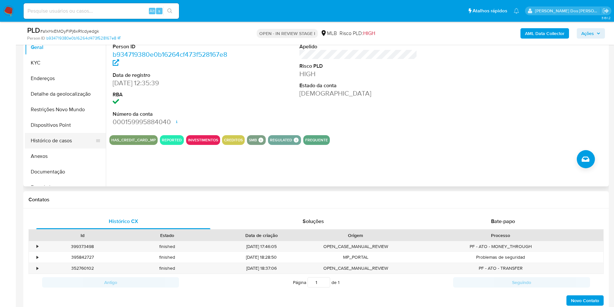
click at [49, 148] on button "Histórico de casos" at bounding box center [63, 141] width 76 height 16
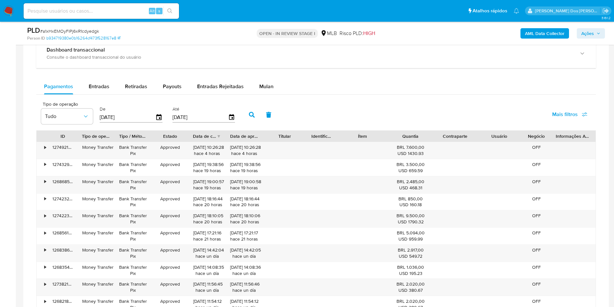
scroll to position [492, 0]
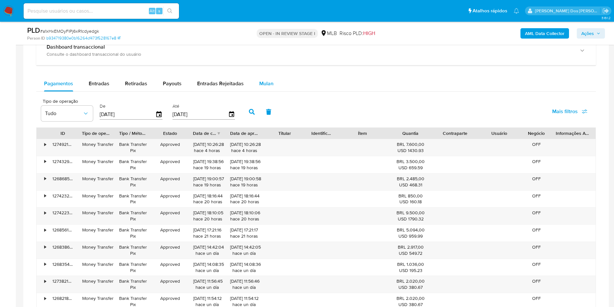
click at [269, 87] on span "Mulan" at bounding box center [266, 83] width 14 height 7
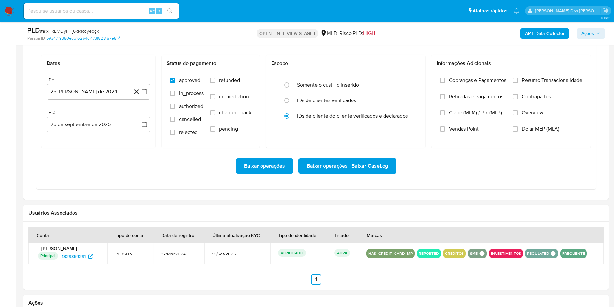
scroll to position [549, 0]
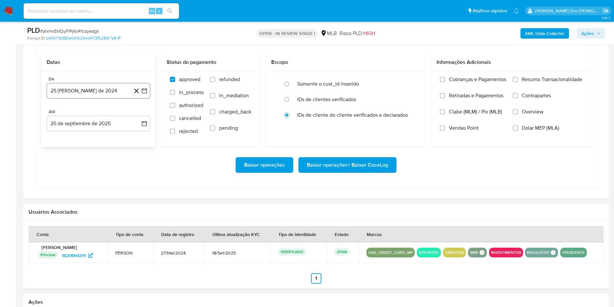
click at [142, 94] on icon "button" at bounding box center [144, 90] width 6 height 6
click at [138, 118] on icon "Mes siguiente" at bounding box center [139, 114] width 8 height 8
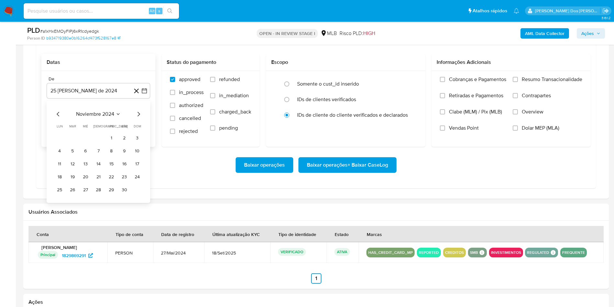
click at [138, 118] on icon "Mes siguiente" at bounding box center [139, 114] width 8 height 8
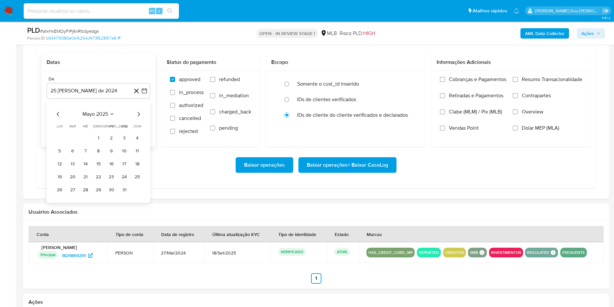
click at [138, 118] on icon "Mes siguiente" at bounding box center [139, 114] width 8 height 8
click at [112, 143] on button "1" at bounding box center [111, 138] width 10 height 10
click at [534, 83] on span "Resumo Transacionalidade" at bounding box center [552, 79] width 61 height 6
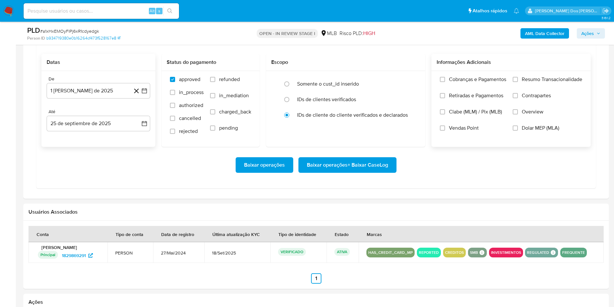
click at [518, 82] on input "Resumo Transacionalidade" at bounding box center [515, 79] width 5 height 5
click at [356, 172] on span "Baixar operações + Baixar CaseLog" at bounding box center [347, 165] width 81 height 14
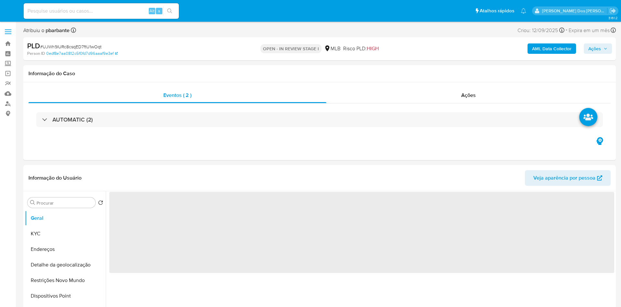
select select "10"
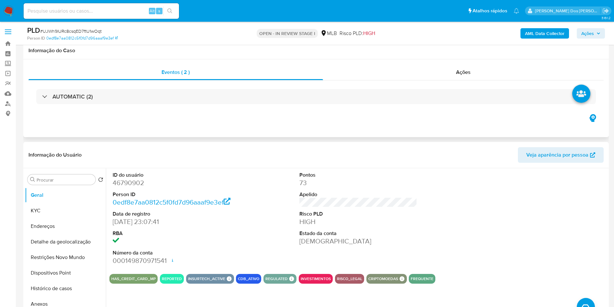
scroll to position [175, 0]
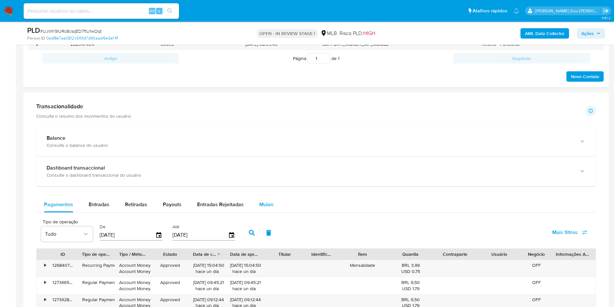
click at [260, 212] on div "Mulan" at bounding box center [266, 204] width 14 height 16
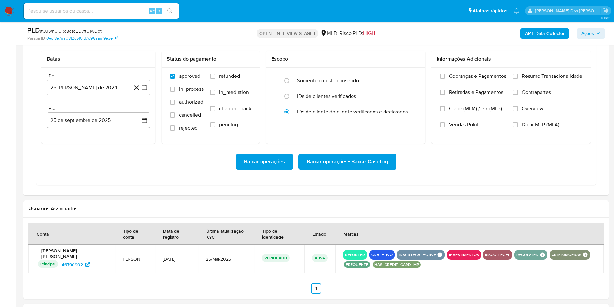
scroll to position [577, 0]
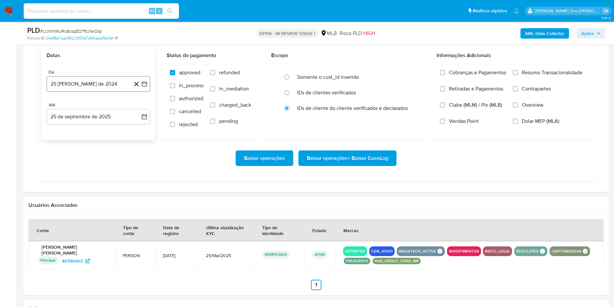
click at [148, 92] on button "25 [PERSON_NAME] de 2024" at bounding box center [99, 84] width 104 height 16
click at [139, 111] on icon "Mes siguiente" at bounding box center [139, 107] width 8 height 8
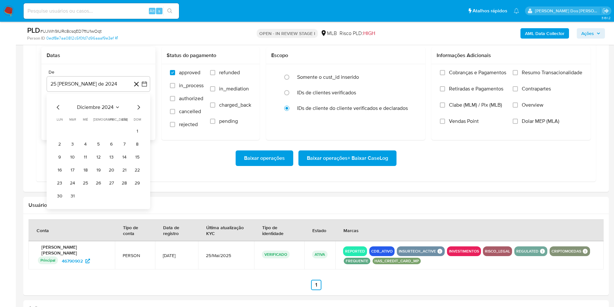
click at [139, 111] on icon "Mes siguiente" at bounding box center [139, 107] width 8 height 8
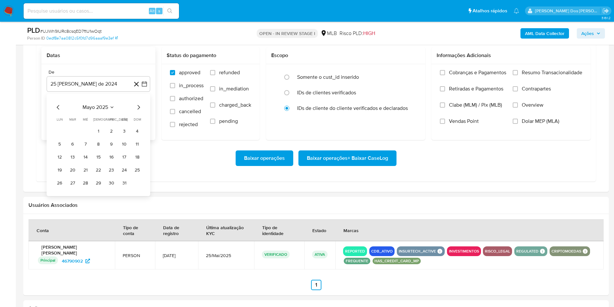
click at [139, 111] on icon "Mes siguiente" at bounding box center [139, 107] width 8 height 8
click at [109, 136] on button "1" at bounding box center [111, 131] width 10 height 10
click at [529, 76] on span "Resumo Transacionalidade" at bounding box center [552, 72] width 61 height 6
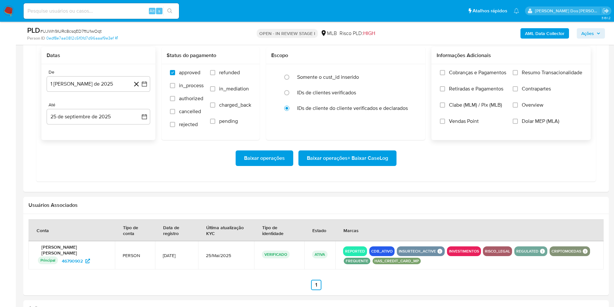
click at [518, 75] on input "Resumo Transacionalidade" at bounding box center [515, 72] width 5 height 5
click at [380, 165] on span "Baixar operações + Baixar CaseLog" at bounding box center [347, 158] width 81 height 14
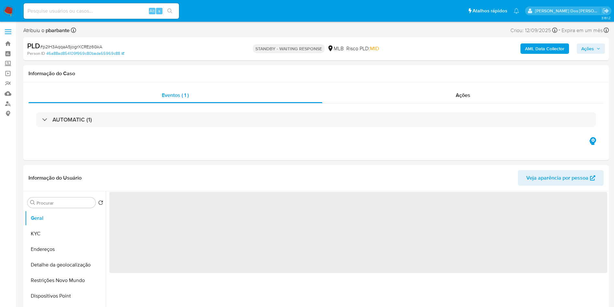
select select "10"
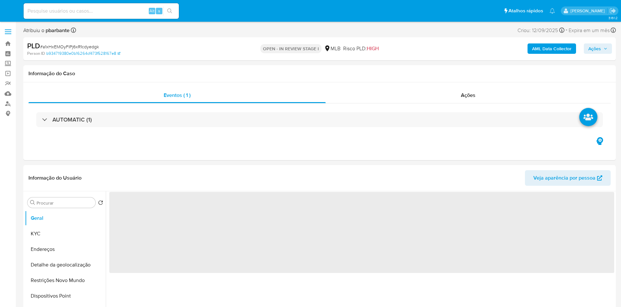
select select "10"
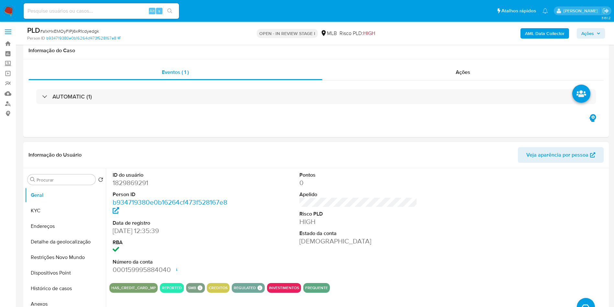
scroll to position [127, 0]
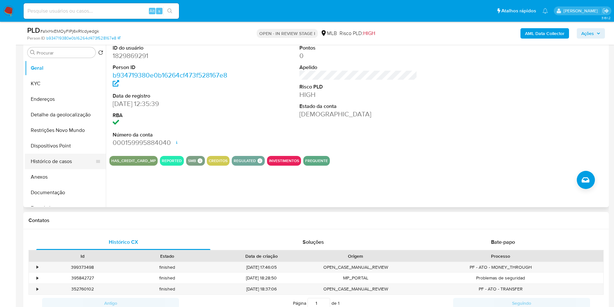
click at [67, 169] on button "Histórico de casos" at bounding box center [63, 161] width 76 height 16
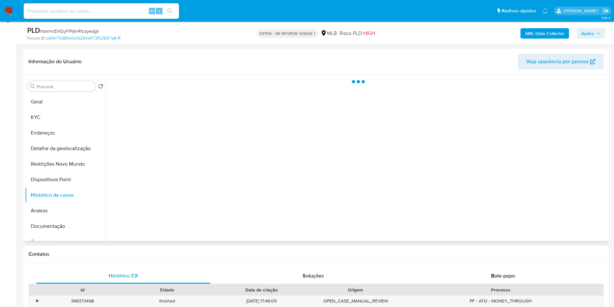
scroll to position [89, 0]
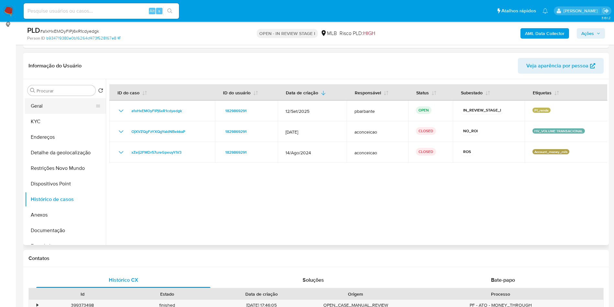
click at [60, 114] on button "Geral" at bounding box center [63, 106] width 76 height 16
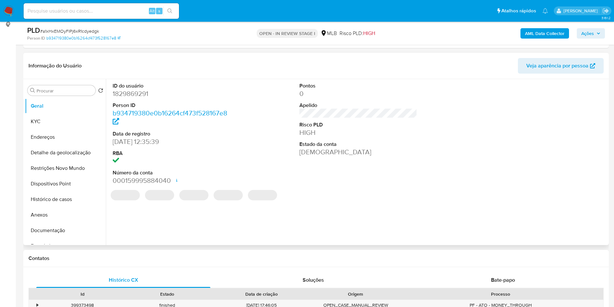
click at [133, 98] on dd "1829869291" at bounding box center [172, 93] width 118 height 9
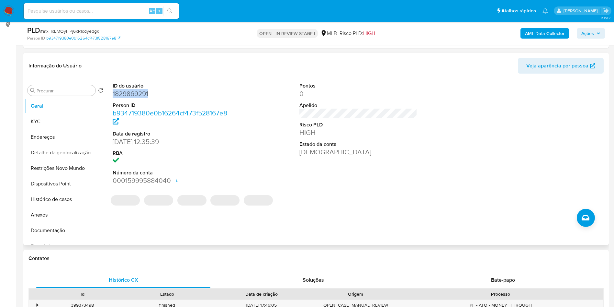
copy dd "1829869291"
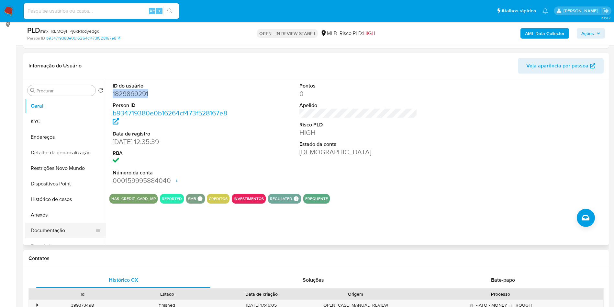
click at [50, 238] on button "Documentação" at bounding box center [63, 230] width 76 height 16
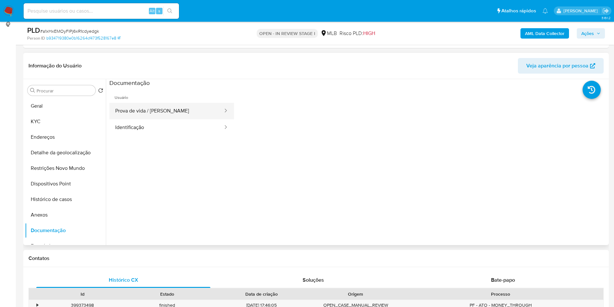
click at [177, 114] on button "Prova de vida / [PERSON_NAME]" at bounding box center [166, 111] width 114 height 17
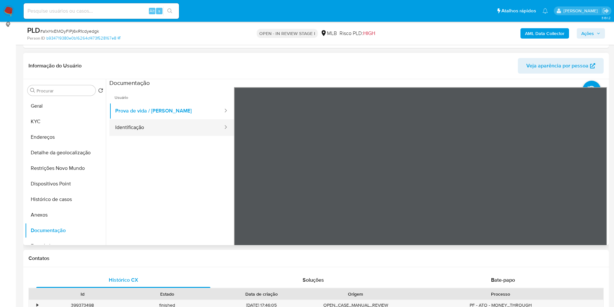
click at [149, 136] on button "Identificação" at bounding box center [166, 127] width 114 height 17
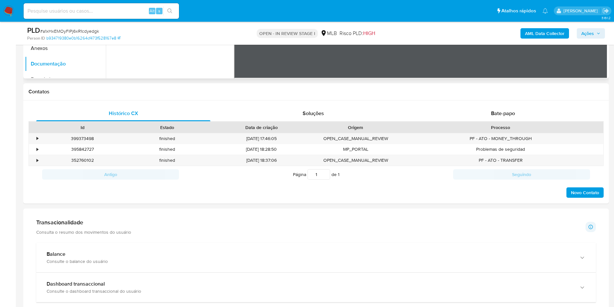
scroll to position [264, 0]
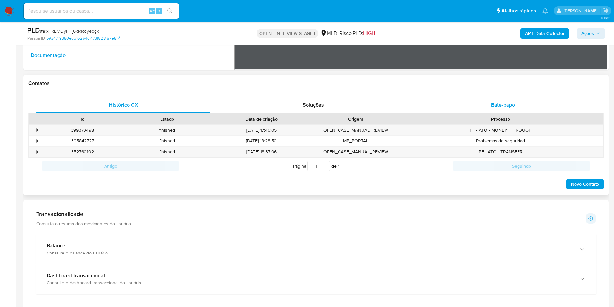
click at [514, 108] on span "Bate-papo" at bounding box center [503, 104] width 24 height 7
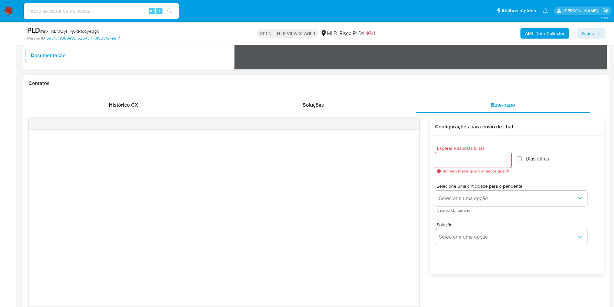
click at [458, 164] on input "Esperar Resposta (dias)" at bounding box center [473, 159] width 76 height 8
type input "3"
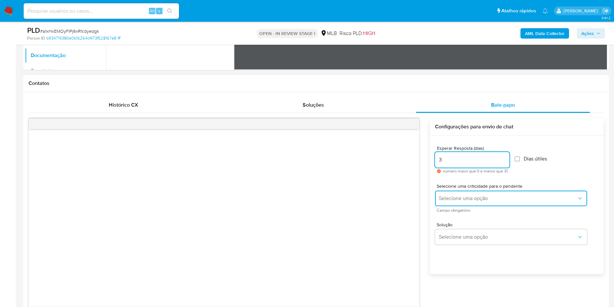
click at [457, 206] on button "Selecione uma opção" at bounding box center [511, 198] width 152 height 16
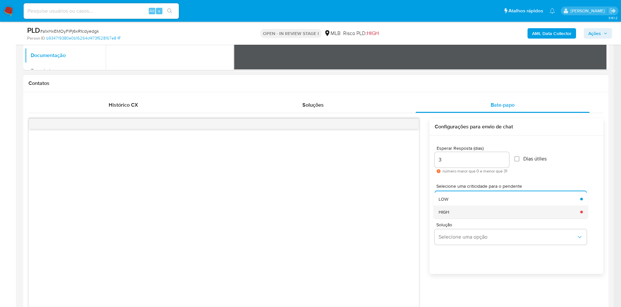
click at [461, 218] on div "HIGH" at bounding box center [508, 211] width 138 height 13
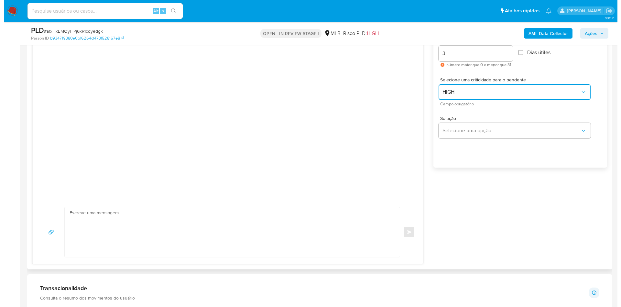
scroll to position [371, 0]
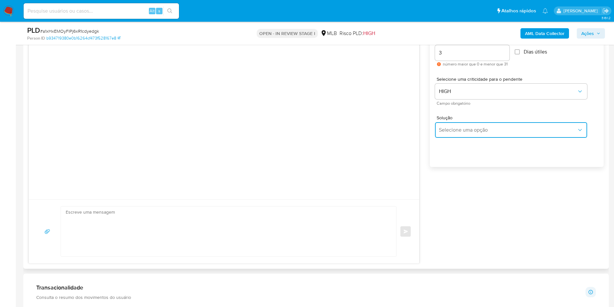
click at [495, 133] on span "Selecione uma opção" at bounding box center [508, 130] width 138 height 6
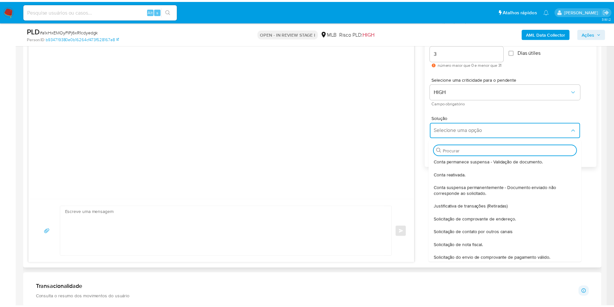
scroll to position [20, 0]
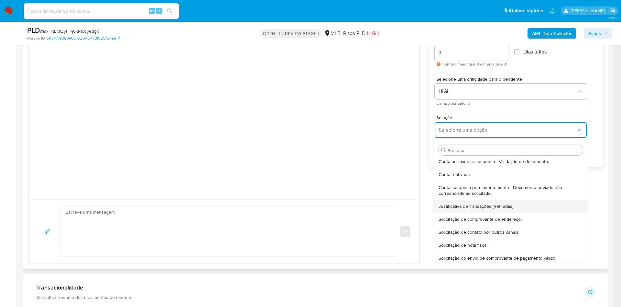
click at [451, 209] on span "Justificativa de transações (Retiradas)" at bounding box center [476, 206] width 75 height 6
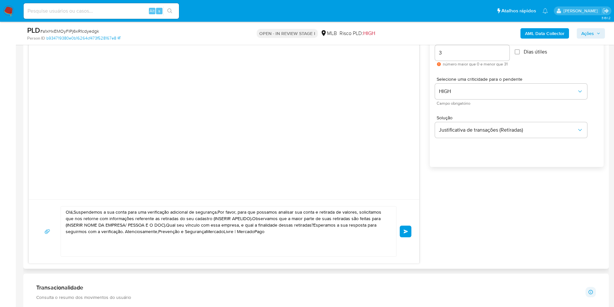
click at [265, 234] on textarea "Olá,Suspendemos a sua conta para uma verificação adicional de segurança.Por fav…" at bounding box center [227, 231] width 322 height 50
paste textarea "! Estamos realizando uma verificação adicional de segurança em contas de usuári…"
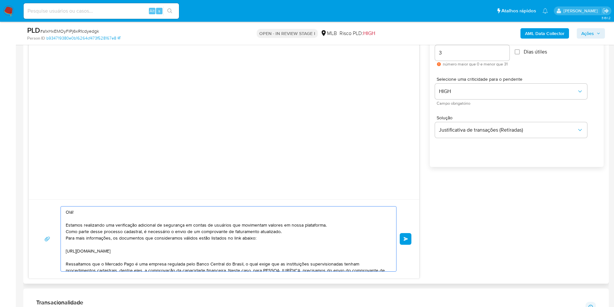
scroll to position [61, 0]
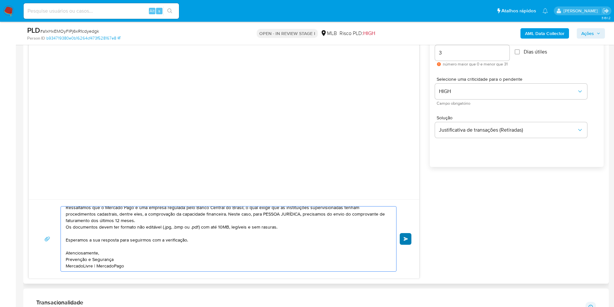
type textarea "Olá! Estamos realizando uma verificação adicional de segurança em contas de usu…"
click at [405, 243] on button "common.send" at bounding box center [406, 239] width 12 height 12
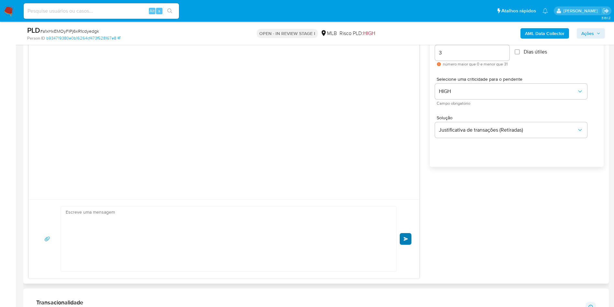
scroll to position [1, 0]
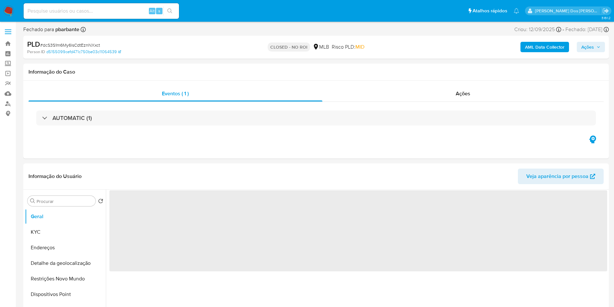
select select "10"
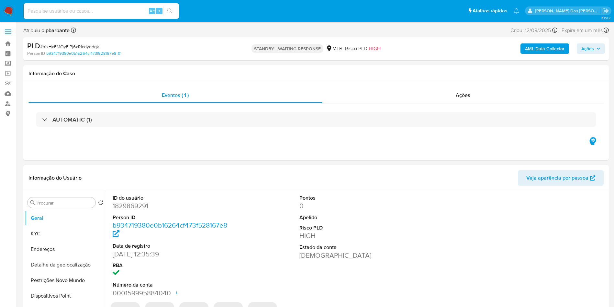
select select "10"
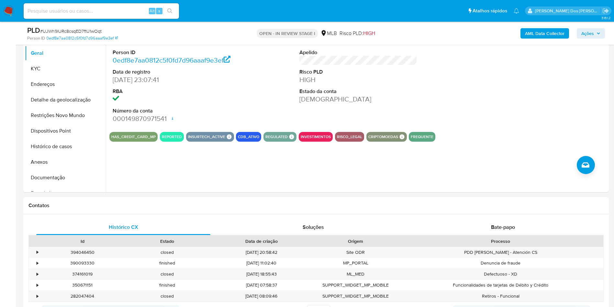
scroll to position [141, 0]
click at [70, 154] on button "Histórico de casos" at bounding box center [63, 147] width 76 height 16
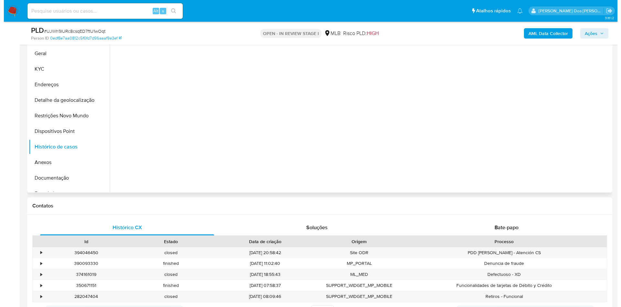
scroll to position [74, 0]
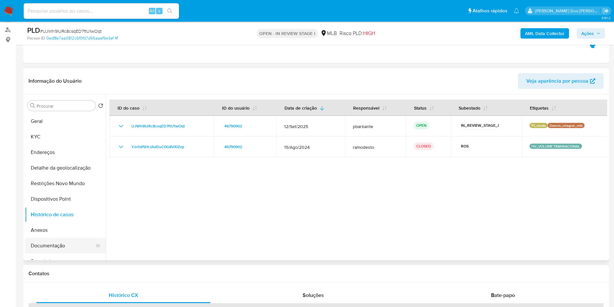
click at [62, 251] on button "Documentação" at bounding box center [63, 246] width 76 height 16
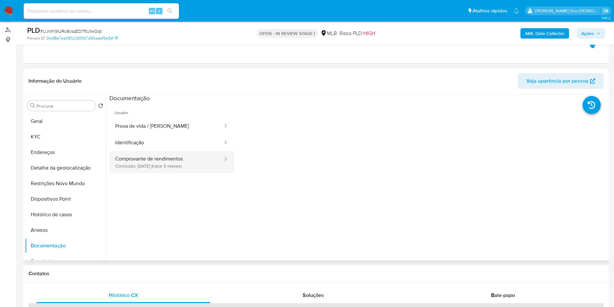
click at [131, 161] on button "Comprovante de rendimentos Concluído: 28/04/2025 (hace 5 meses)" at bounding box center [166, 162] width 114 height 22
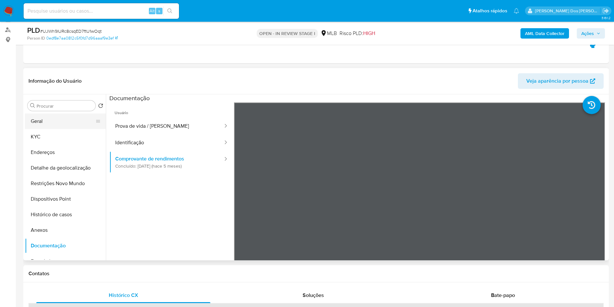
click at [56, 128] on button "Geral" at bounding box center [63, 121] width 76 height 16
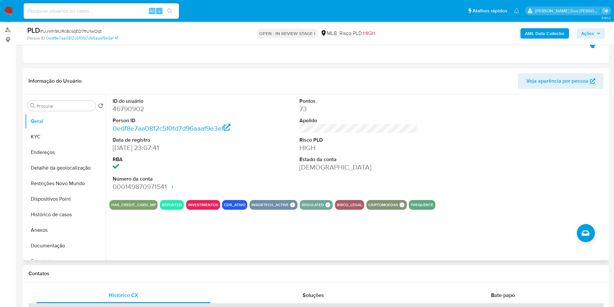
click at [123, 113] on dd "46790902" at bounding box center [172, 108] width 118 height 9
copy dd "46790902"
click at [50, 142] on button "KYC" at bounding box center [63, 137] width 76 height 16
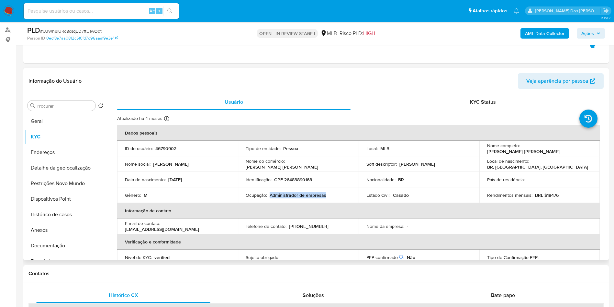
drag, startPoint x: 331, startPoint y: 207, endPoint x: 268, endPoint y: 206, distance: 62.8
click at [268, 198] on div "Ocupação : Administrador de empresas" at bounding box center [298, 195] width 105 height 6
copy p "Administrador de empresas"
click at [35, 265] on button "Empréstimos" at bounding box center [63, 261] width 76 height 16
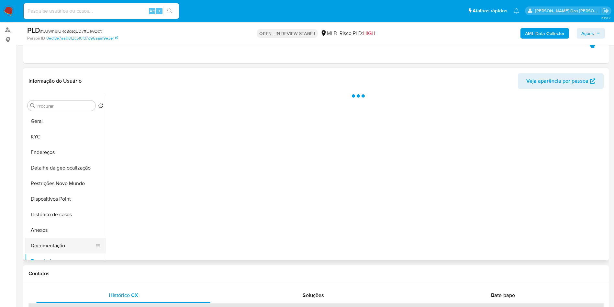
click at [61, 253] on button "Documentação" at bounding box center [63, 246] width 76 height 16
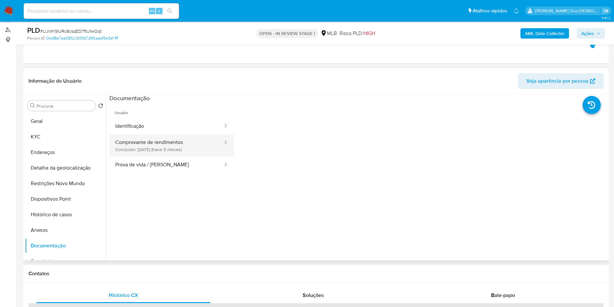
click at [168, 155] on button "Comprovante de rendimentos Concluído: 28/04/2025 (hace 5 meses)" at bounding box center [166, 145] width 114 height 22
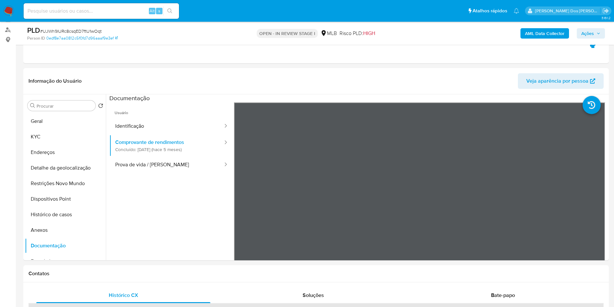
click at [553, 30] on b "AML Data Collector" at bounding box center [544, 33] width 39 height 10
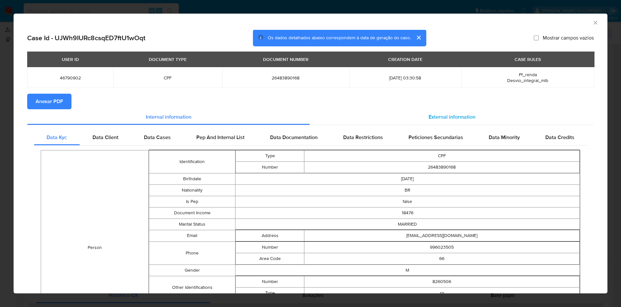
click at [455, 118] on span "External information" at bounding box center [452, 116] width 47 height 7
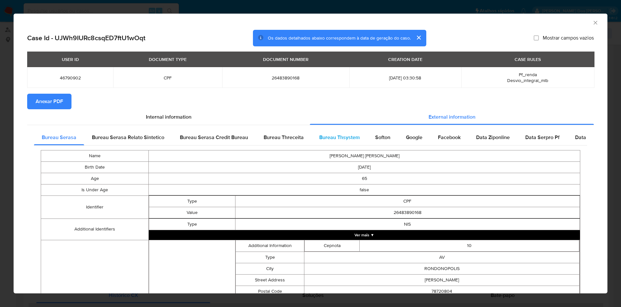
click at [332, 134] on div "Bureau Thsystem" at bounding box center [340, 137] width 56 height 16
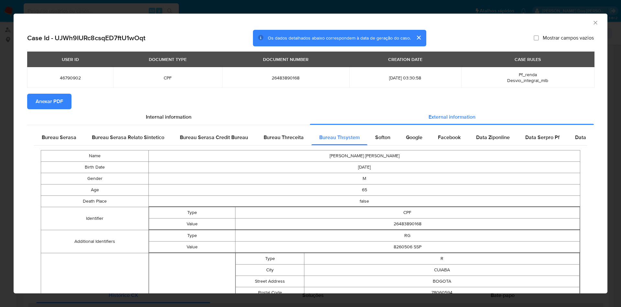
click at [58, 95] on span "Anexar PDF" at bounding box center [50, 101] width 28 height 14
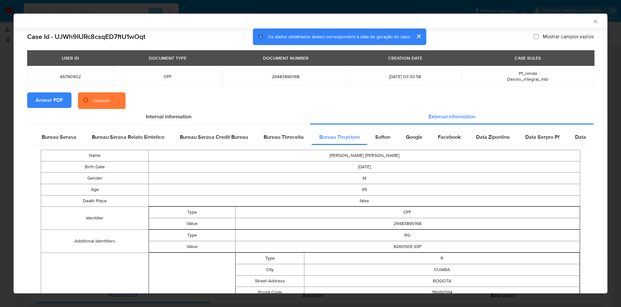
scroll to position [222, 0]
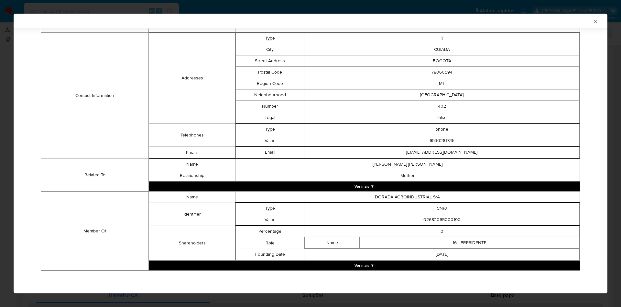
click at [348, 268] on button "Ver mais ▼" at bounding box center [364, 265] width 431 height 10
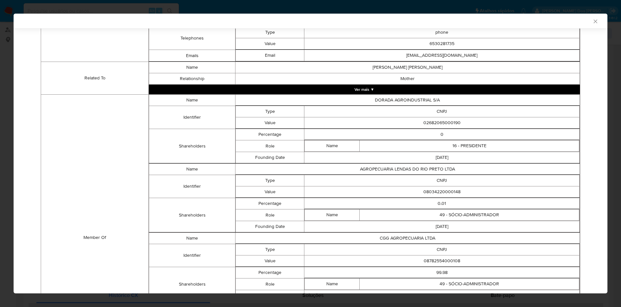
scroll to position [313, 0]
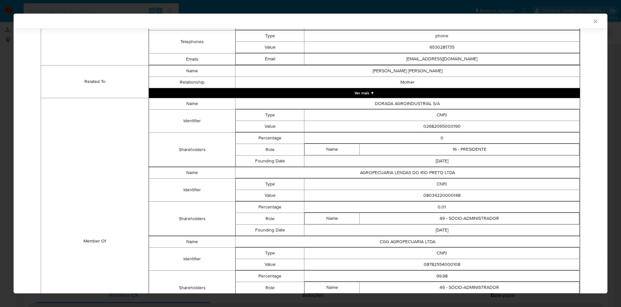
click at [443, 130] on td "02682065000190" at bounding box center [442, 126] width 275 height 11
copy td "02682065000190"
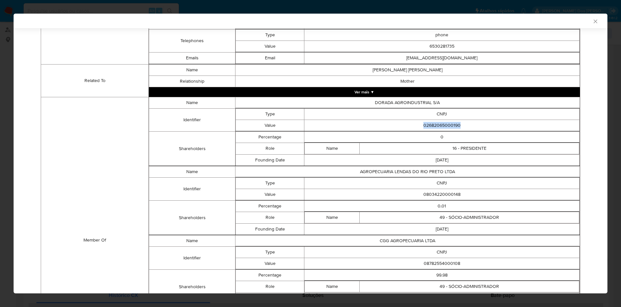
scroll to position [312, 0]
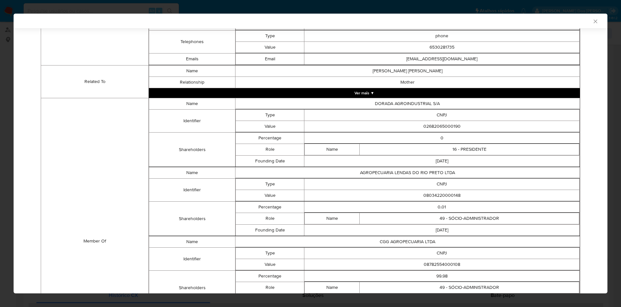
click at [451, 200] on td "08034220000148" at bounding box center [442, 194] width 275 height 11
copy td "08034220000148"
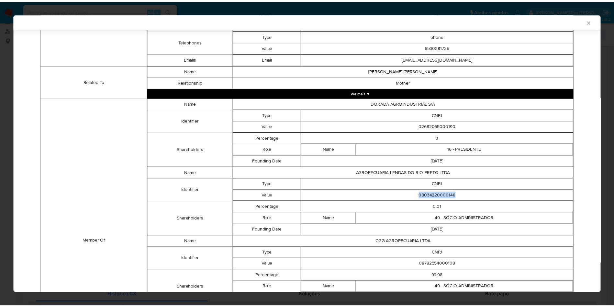
scroll to position [427, 0]
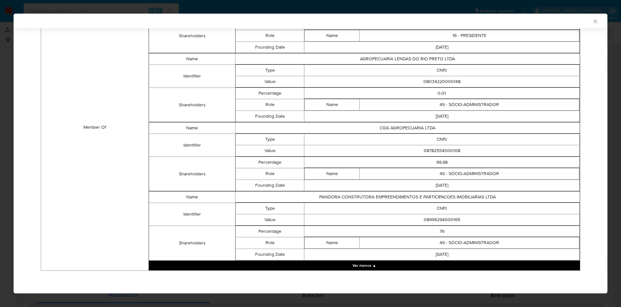
click at [441, 150] on td "08782554000108" at bounding box center [442, 150] width 275 height 11
copy td "08782554000108"
click at [442, 218] on td "08996294000165" at bounding box center [442, 219] width 275 height 11
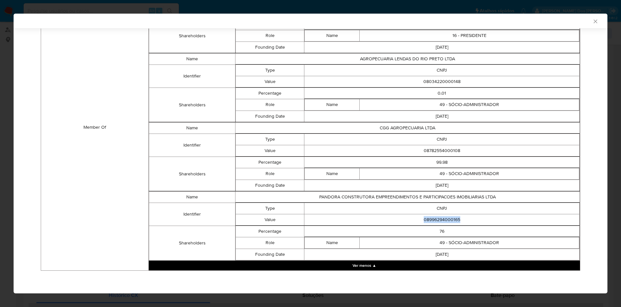
copy td "08996294000165"
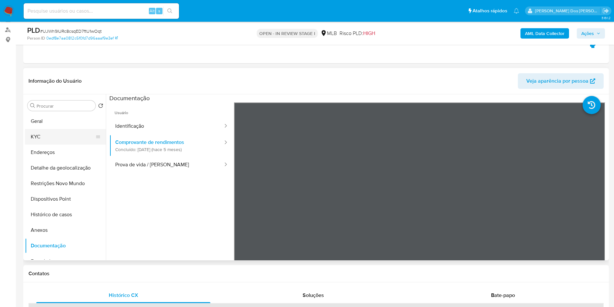
click at [53, 140] on button "KYC" at bounding box center [63, 137] width 76 height 16
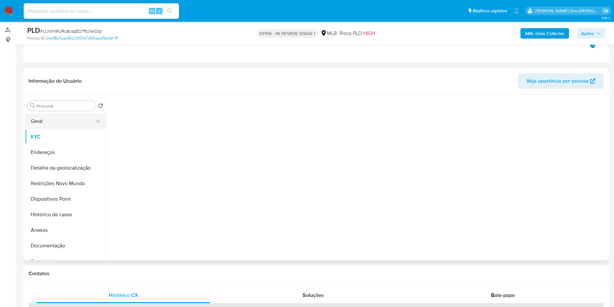
click at [64, 129] on button "Geral" at bounding box center [63, 121] width 76 height 16
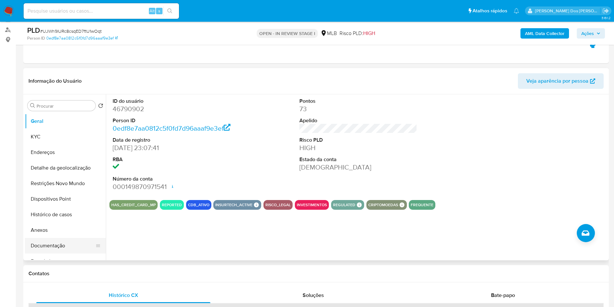
click at [38, 253] on button "Documentação" at bounding box center [63, 246] width 76 height 16
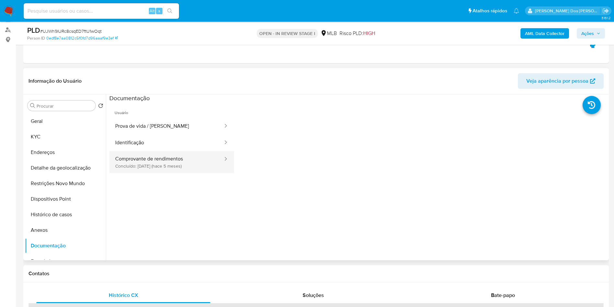
click at [155, 162] on button "Comprovante de rendimentos Concluído: 28/04/2025 (hace 5 meses)" at bounding box center [166, 162] width 114 height 22
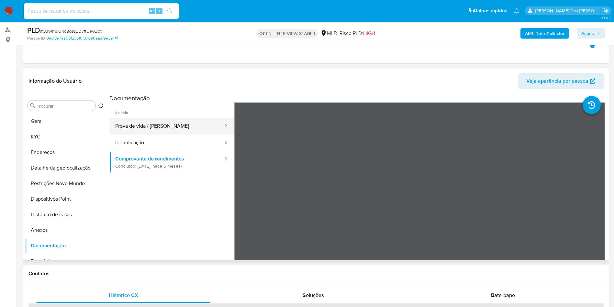
click at [169, 130] on button "Prova de vida / Selfie" at bounding box center [166, 126] width 114 height 17
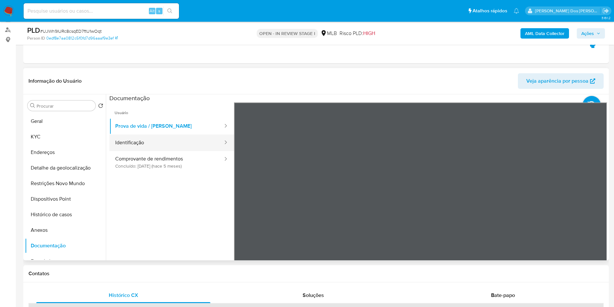
click at [152, 150] on button "Identificação" at bounding box center [166, 142] width 114 height 17
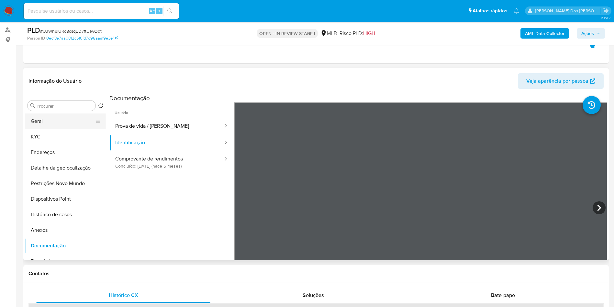
click at [51, 129] on button "Geral" at bounding box center [63, 121] width 76 height 16
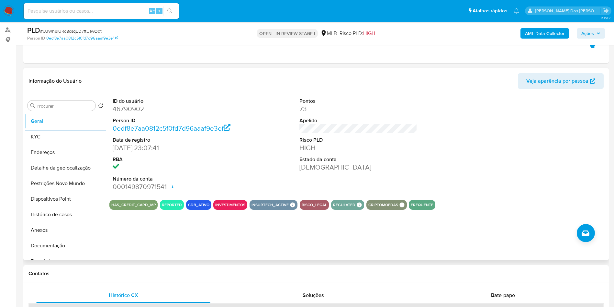
copy td "08996294000165"
click at [56, 144] on button "KYC" at bounding box center [63, 137] width 76 height 16
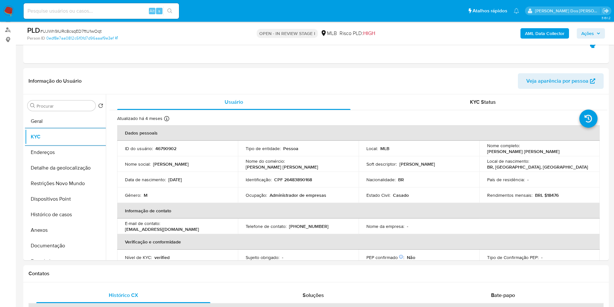
copy td "08996294000165"
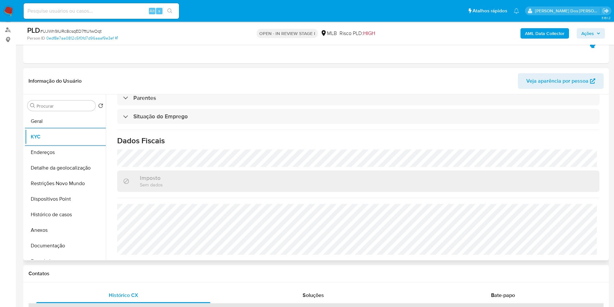
copy td "08996294000165"
click at [54, 175] on button "Detalhe da geolocalização" at bounding box center [63, 168] width 76 height 16
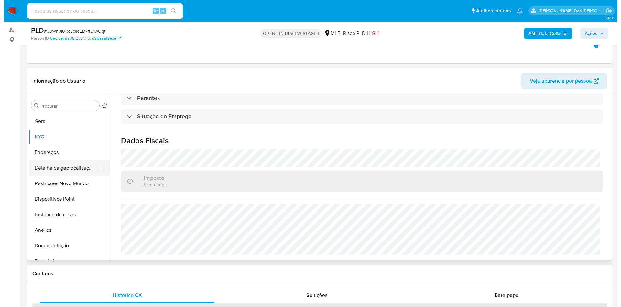
scroll to position [0, 0]
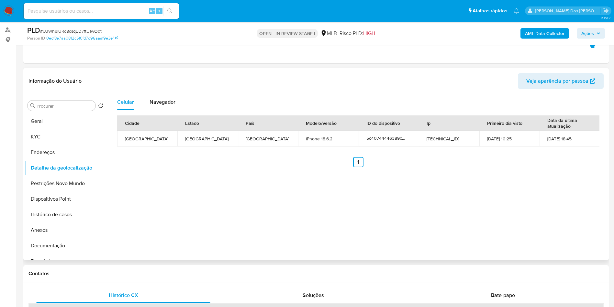
copy td "08996294000165"
click at [66, 191] on button "Restrições Novo Mundo" at bounding box center [63, 183] width 76 height 16
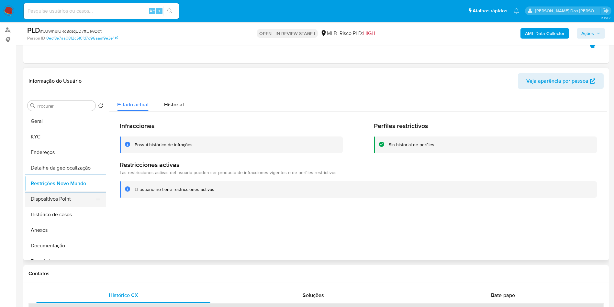
click at [52, 207] on button "Dispositivos Point" at bounding box center [63, 199] width 76 height 16
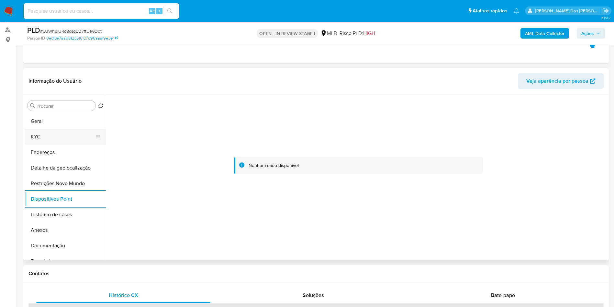
click at [57, 144] on button "KYC" at bounding box center [63, 137] width 76 height 16
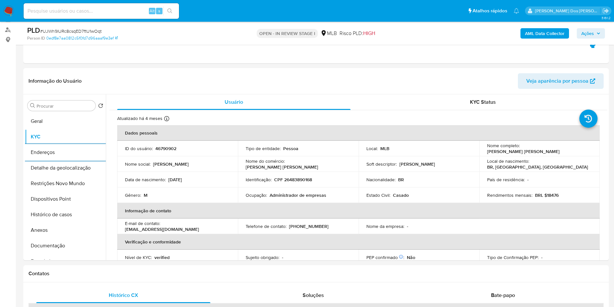
click at [601, 30] on button "Ações" at bounding box center [591, 33] width 28 height 10
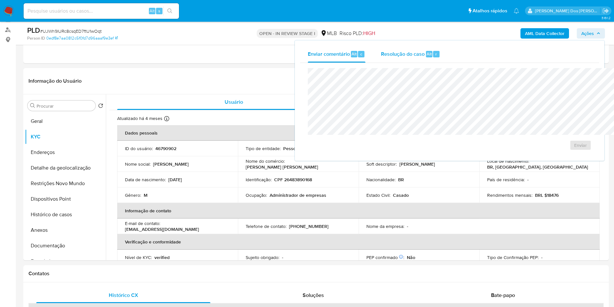
click at [389, 47] on div "Resolução do caso Alt r" at bounding box center [410, 54] width 59 height 17
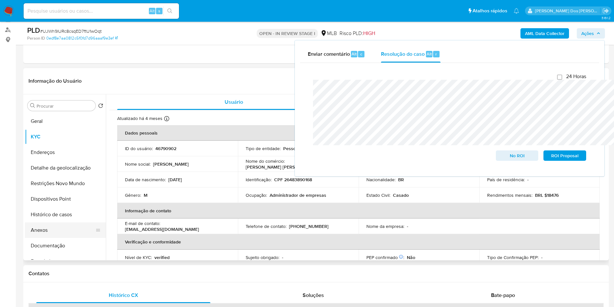
click at [56, 238] on button "Anexos" at bounding box center [63, 230] width 76 height 16
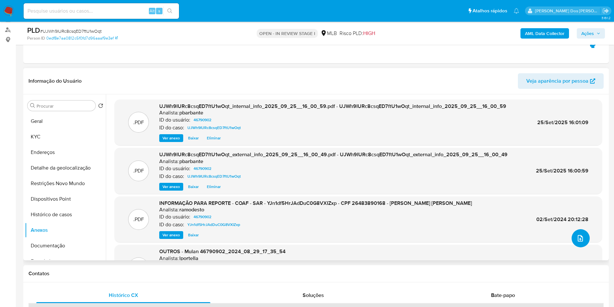
click at [577, 242] on icon "upload-file" at bounding box center [580, 238] width 8 height 8
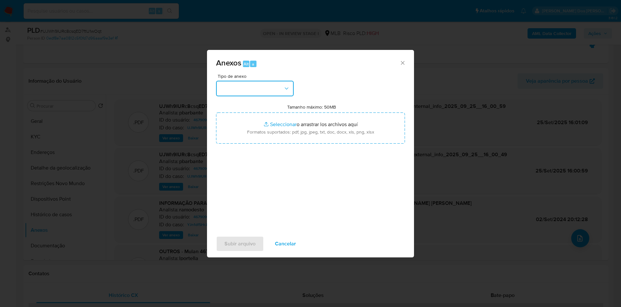
click at [261, 81] on button "button" at bounding box center [255, 89] width 78 height 16
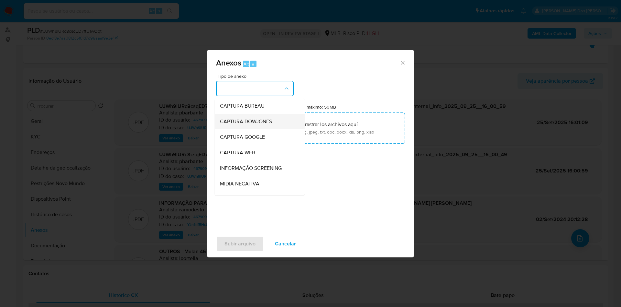
scroll to position [87, 0]
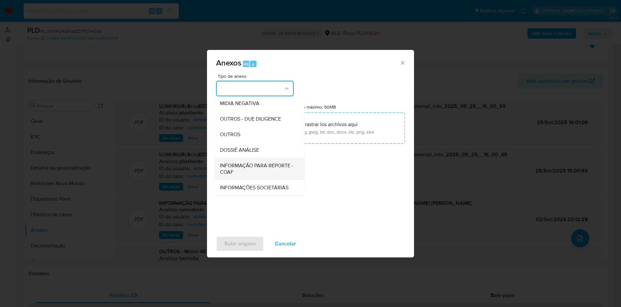
click at [227, 162] on span "INFORMAÇÃO PARA REPORTE - COAF" at bounding box center [258, 168] width 76 height 13
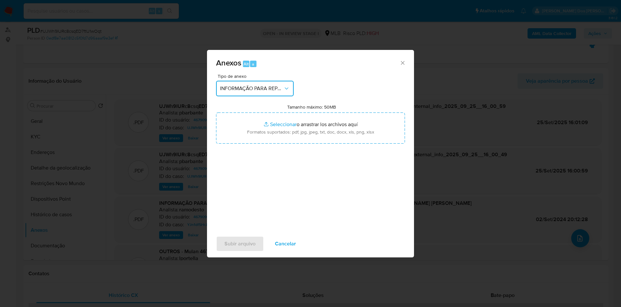
click at [239, 85] on span "INFORMAÇÃO PARA REPORTE - COAF" at bounding box center [251, 88] width 63 height 6
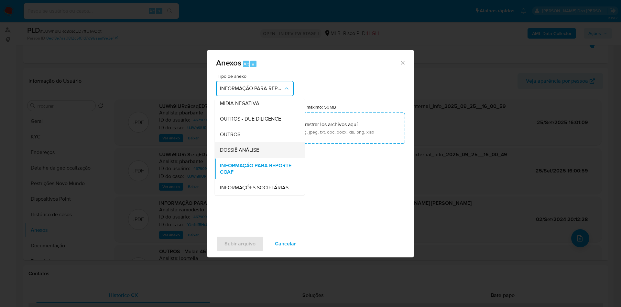
click at [220, 147] on span "DOSSIÊ ANÁLISE" at bounding box center [239, 150] width 39 height 6
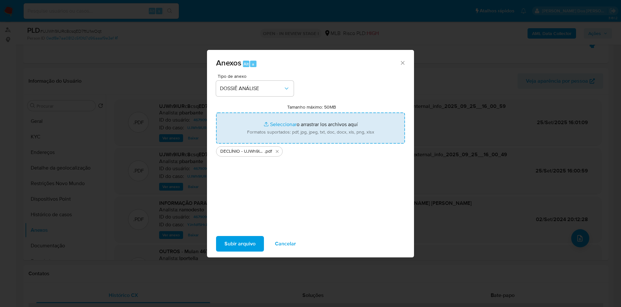
type input "C:\fakepath\Mulan 46790902_2025_09_25_14_28_20.xlsx"
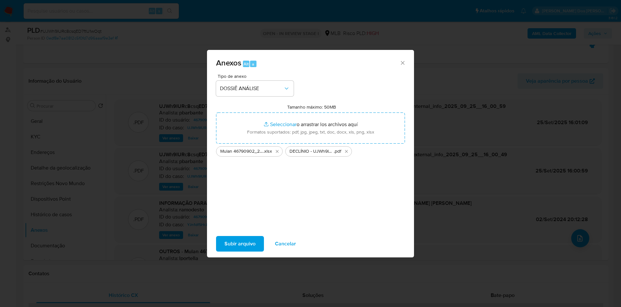
click at [234, 244] on span "Subir arquivo" at bounding box center [240, 243] width 31 height 14
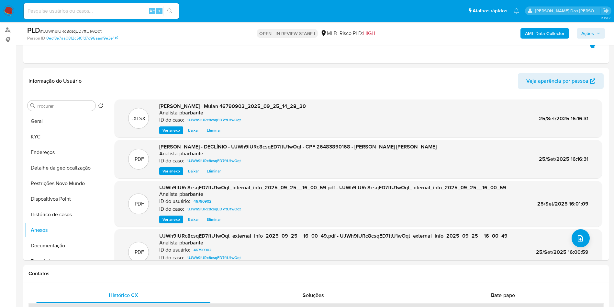
click at [600, 32] on icon "button" at bounding box center [599, 33] width 4 height 4
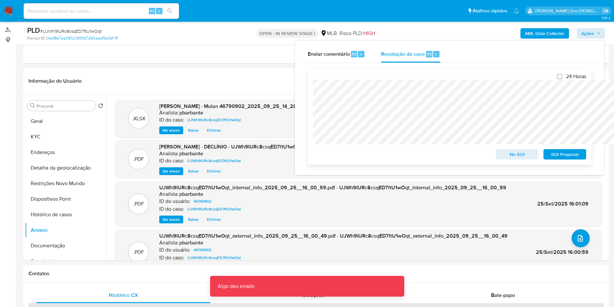
click at [508, 154] on span "No ROI" at bounding box center [517, 154] width 34 height 9
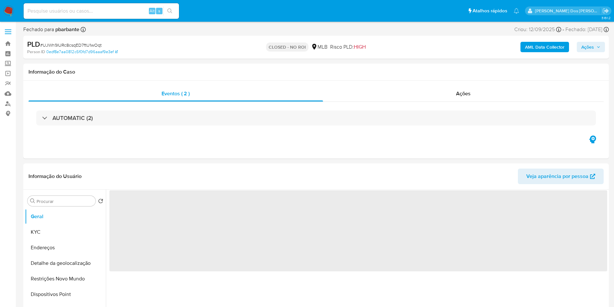
select select "10"
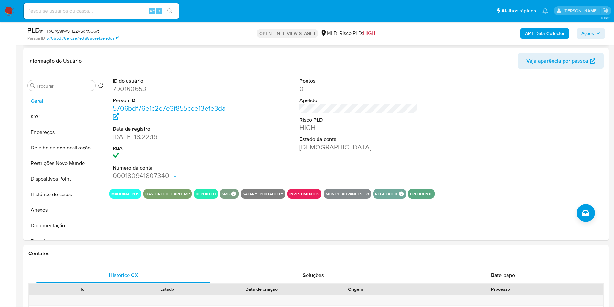
scroll to position [120, 0]
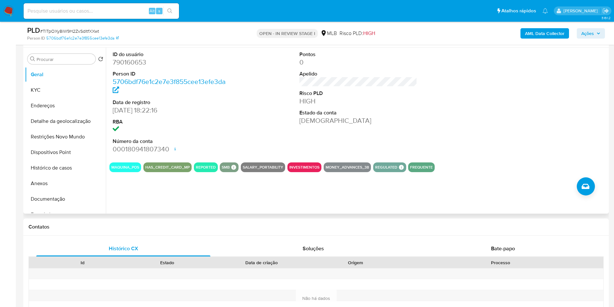
click at [137, 67] on dd "790160653" at bounding box center [172, 62] width 118 height 9
click at [60, 175] on button "Histórico de casos" at bounding box center [63, 168] width 76 height 16
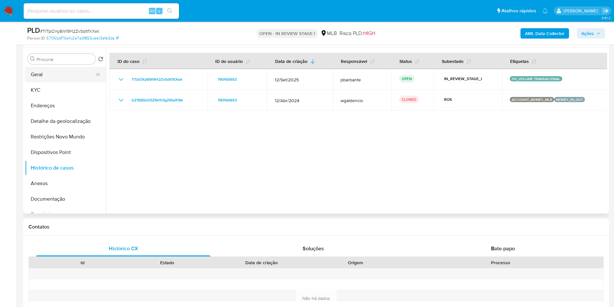
click at [44, 82] on button "Geral" at bounding box center [63, 75] width 76 height 16
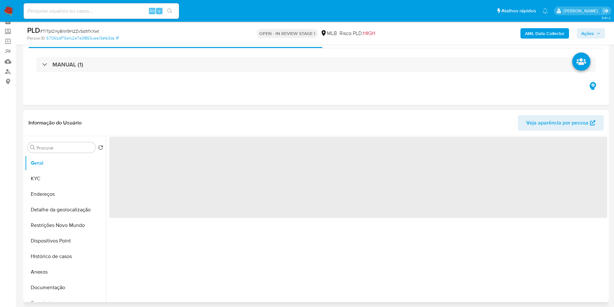
scroll to position [31, 0]
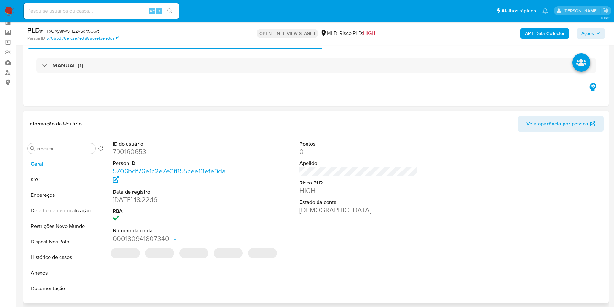
click at [143, 156] on dd "790160653" at bounding box center [172, 151] width 118 height 9
copy dd "790160653"
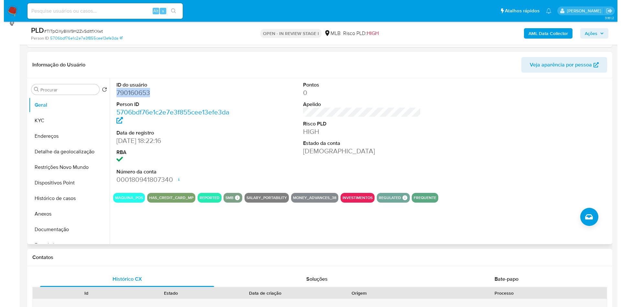
scroll to position [91, 0]
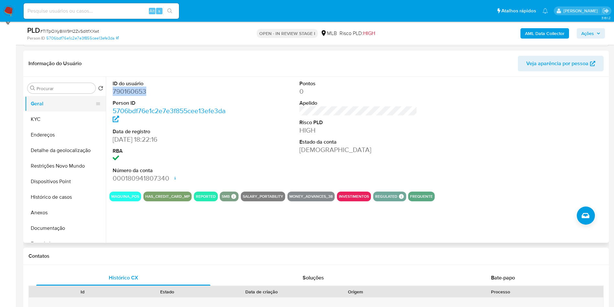
click at [54, 111] on button "Geral" at bounding box center [63, 104] width 76 height 16
click at [53, 125] on button "KYC" at bounding box center [63, 119] width 76 height 16
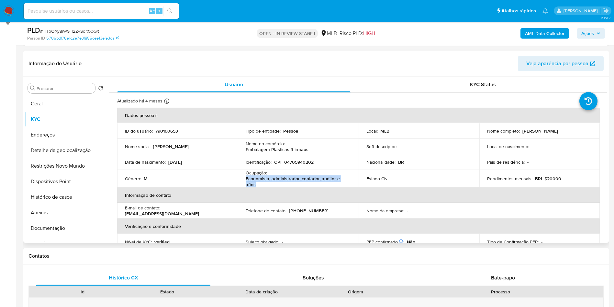
drag, startPoint x: 259, startPoint y: 194, endPoint x: 243, endPoint y: 192, distance: 15.4
click at [243, 187] on td "Ocupação : Economista, administrador, contador, auditor e afins" at bounding box center [298, 178] width 121 height 17
copy p "Economista, administrador, contador, auditor e afins"
click at [558, 38] on b "AML Data Collector" at bounding box center [544, 33] width 39 height 10
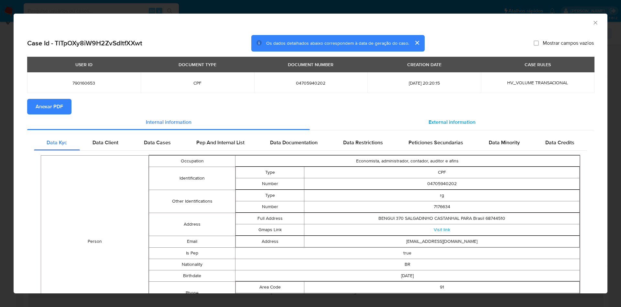
click at [435, 120] on span "External information" at bounding box center [452, 121] width 47 height 7
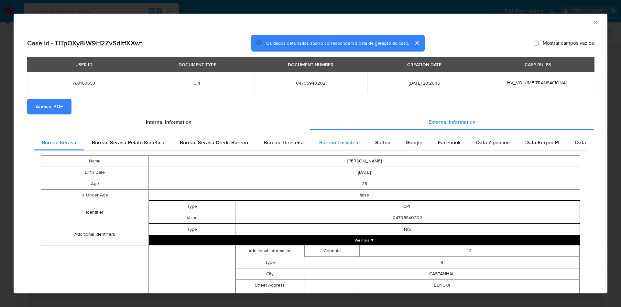
click at [328, 135] on div "Bureau Thsystem" at bounding box center [340, 143] width 56 height 16
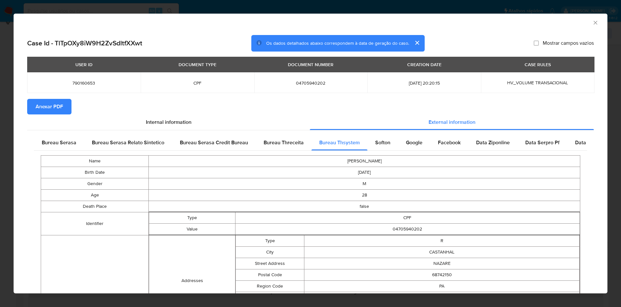
click at [61, 105] on span "Anexar PDF" at bounding box center [50, 106] width 28 height 14
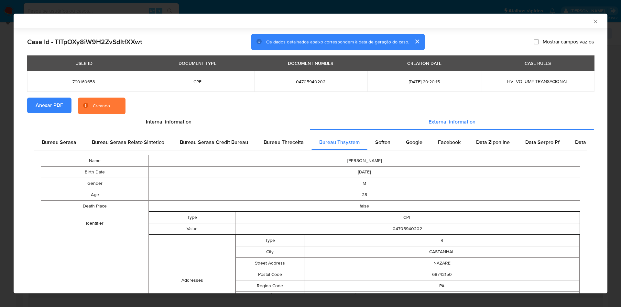
scroll to position [183, 0]
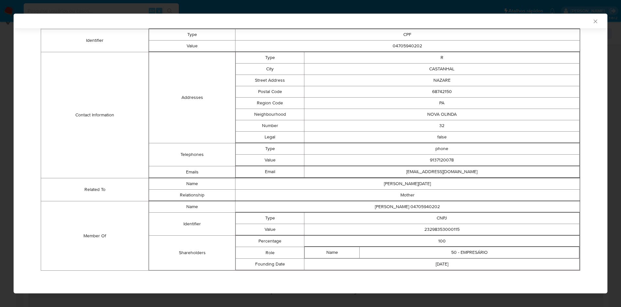
click at [444, 233] on td "23298353000115" at bounding box center [442, 229] width 275 height 11
click at [448, 232] on td "23298353000115" at bounding box center [442, 229] width 275 height 11
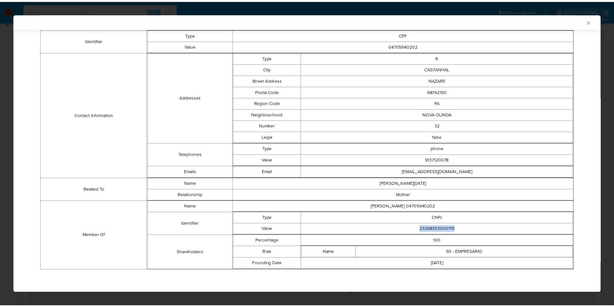
scroll to position [182, 0]
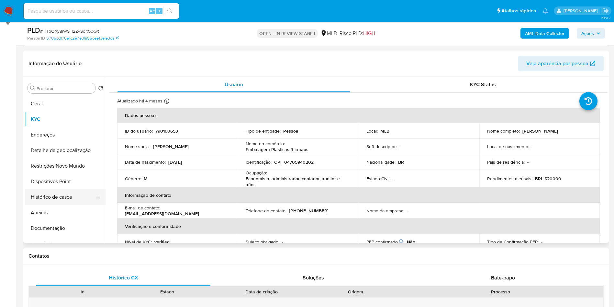
click at [67, 205] on button "Histórico de casos" at bounding box center [63, 197] width 76 height 16
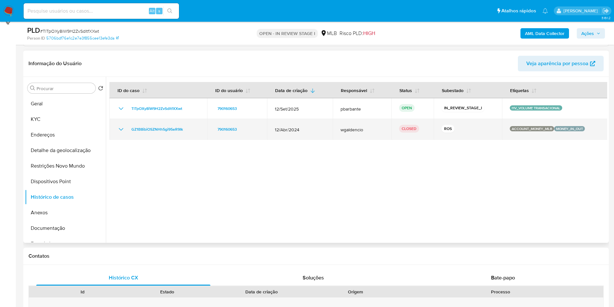
click at [124, 133] on icon "Mostrar/Ocultar" at bounding box center [121, 129] width 8 height 8
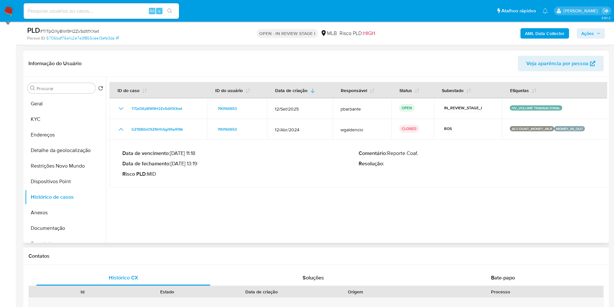
drag, startPoint x: 175, startPoint y: 174, endPoint x: 199, endPoint y: 175, distance: 24.3
click at [199, 167] on p "Data de fechamento : [DATE] 13:19" at bounding box center [240, 163] width 236 height 6
click at [65, 111] on button "Geral" at bounding box center [63, 104] width 76 height 16
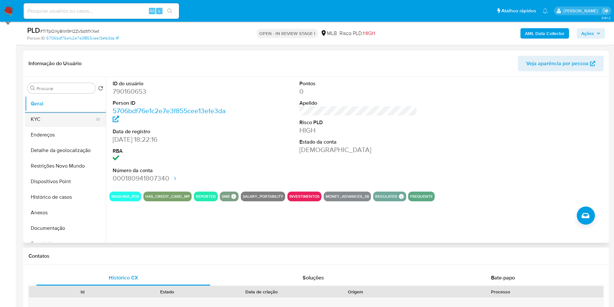
click at [46, 126] on button "KYC" at bounding box center [63, 119] width 76 height 16
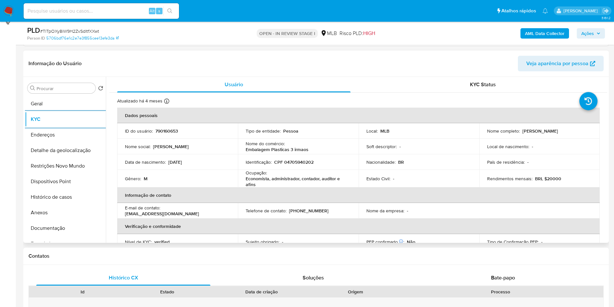
scroll to position [272, 0]
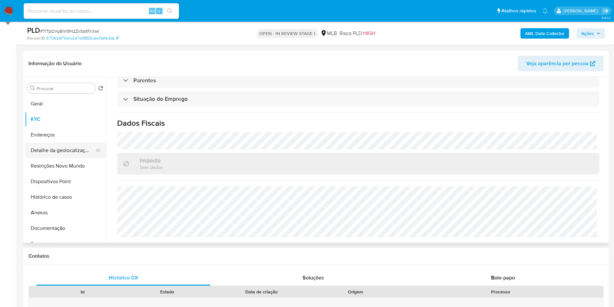
click at [43, 153] on button "Detalhe da geolocalização" at bounding box center [63, 150] width 76 height 16
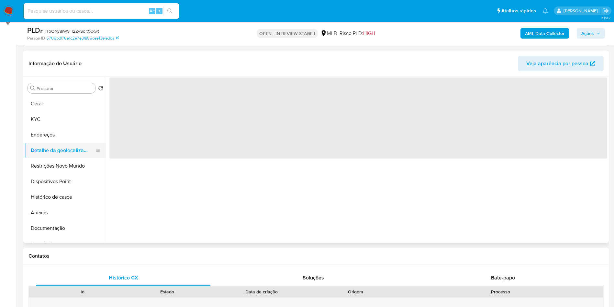
scroll to position [0, 0]
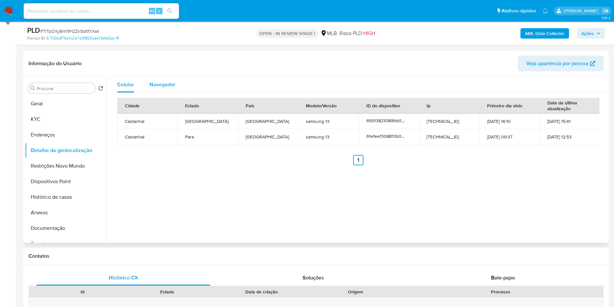
click at [157, 92] on div "Navegador" at bounding box center [163, 85] width 26 height 16
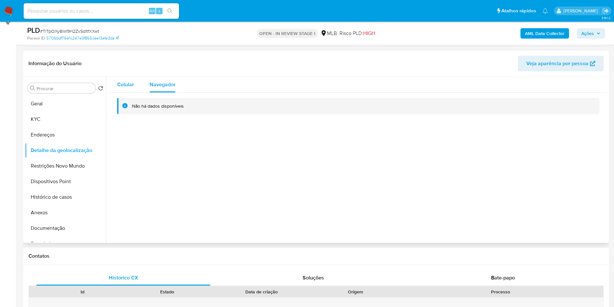
click at [128, 88] on span "Celular" at bounding box center [125, 84] width 17 height 7
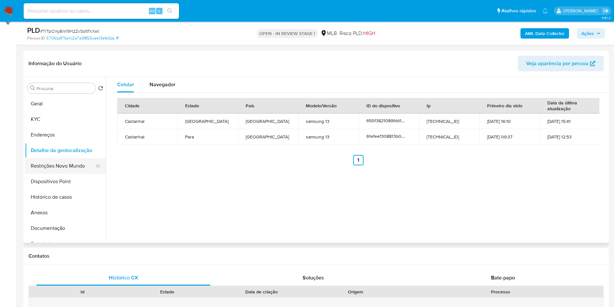
click at [57, 173] on button "Restrições Novo Mundo" at bounding box center [63, 166] width 76 height 16
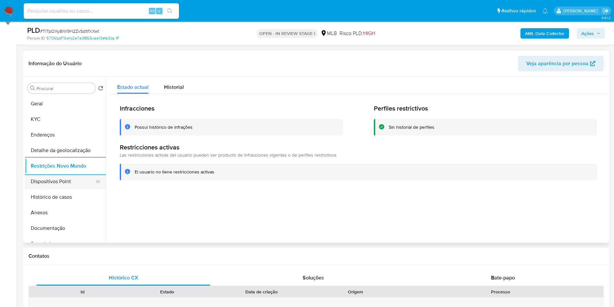
click at [44, 189] on button "Dispositivos Point" at bounding box center [63, 181] width 76 height 16
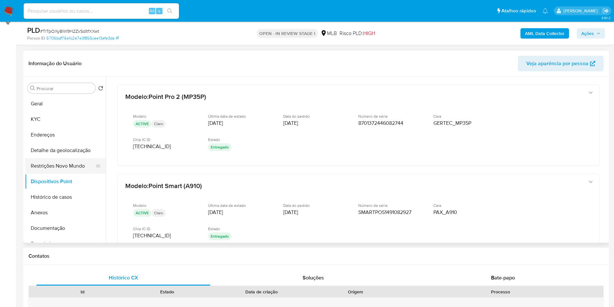
click at [67, 173] on button "Restrições Novo Mundo" at bounding box center [63, 166] width 76 height 16
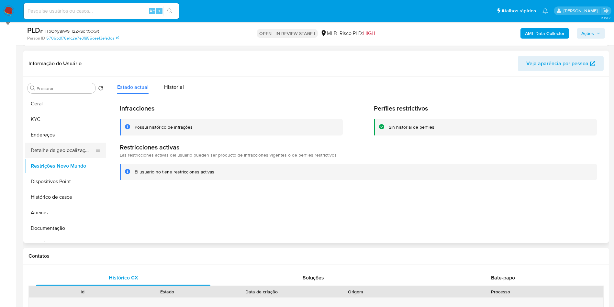
click at [64, 155] on button "Detalhe da geolocalização" at bounding box center [63, 150] width 76 height 16
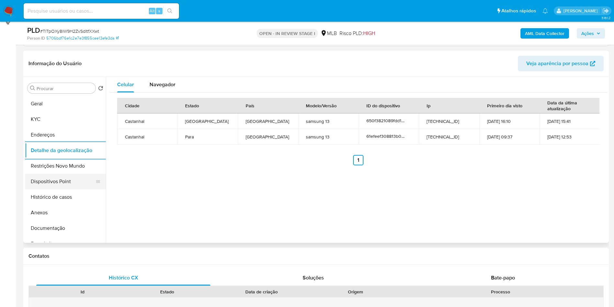
click at [40, 189] on button "Dispositivos Point" at bounding box center [63, 181] width 76 height 16
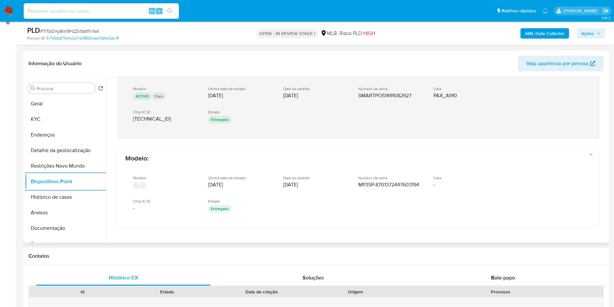
scroll to position [141, 0]
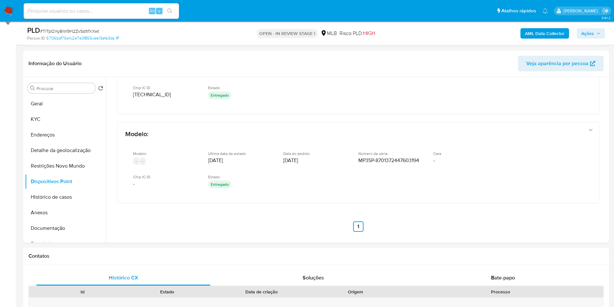
click at [605, 28] on div "PLD # TlTpOXy8iW9H2ZvSdltfXXwt Person ID 5706bdf76e1c2e7e3f855cee13efe3da OPEN …" at bounding box center [316, 33] width 586 height 23
click at [599, 29] on span "Ações" at bounding box center [590, 33] width 19 height 9
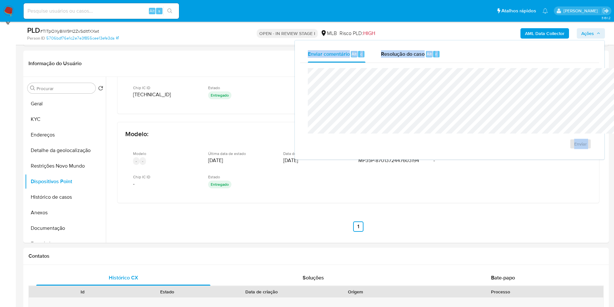
drag, startPoint x: 381, startPoint y: 50, endPoint x: 373, endPoint y: 67, distance: 18.4
click at [381, 50] on span "Resolução do caso" at bounding box center [403, 53] width 44 height 7
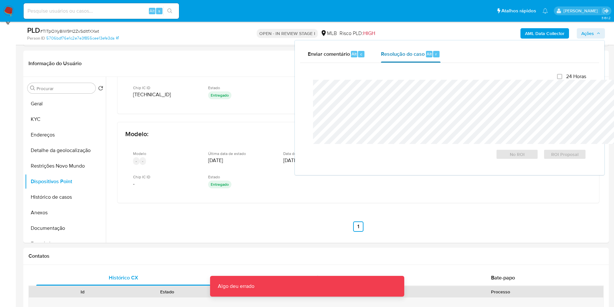
click at [381, 57] on span "Resolução do caso" at bounding box center [403, 53] width 44 height 7
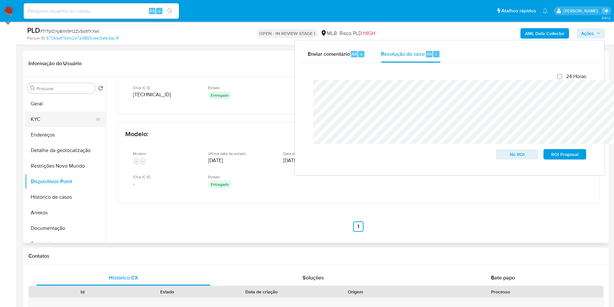
click at [53, 127] on button "KYC" at bounding box center [63, 119] width 76 height 16
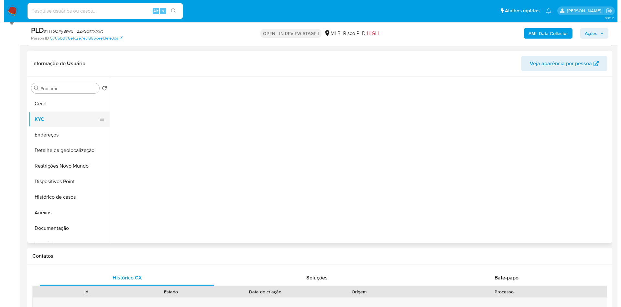
scroll to position [0, 0]
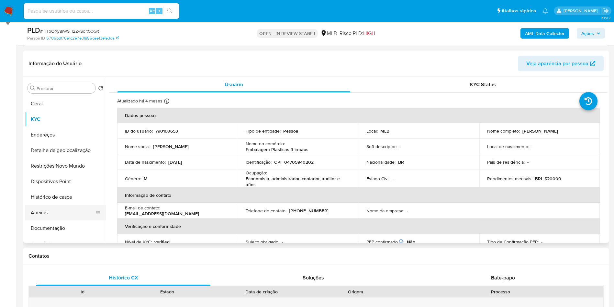
click at [49, 220] on button "Anexos" at bounding box center [63, 213] width 76 height 16
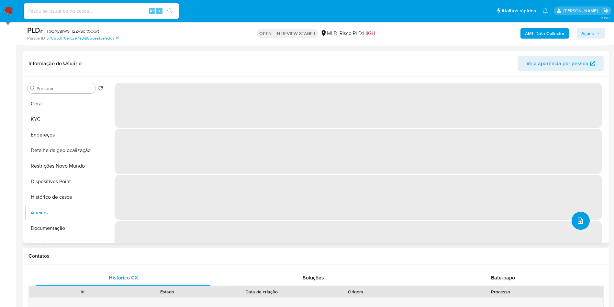
click at [583, 229] on button "upload-file" at bounding box center [581, 220] width 18 height 18
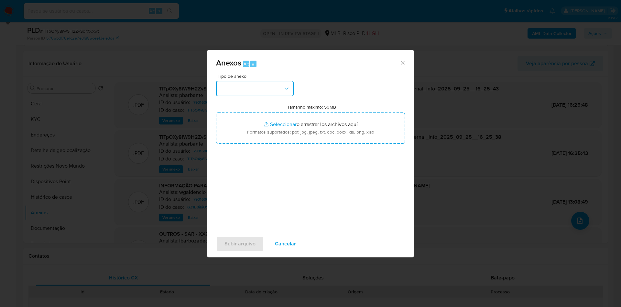
click at [280, 81] on button "button" at bounding box center [255, 89] width 78 height 16
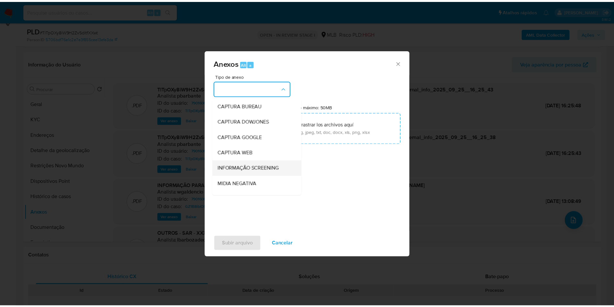
scroll to position [87, 0]
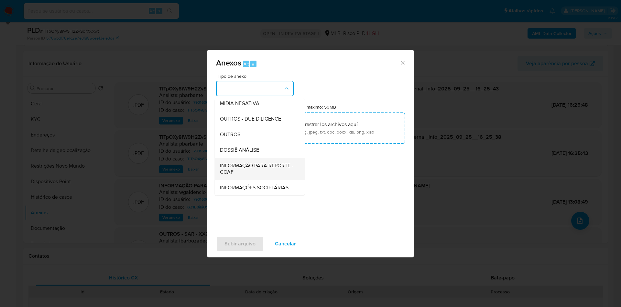
click at [240, 162] on span "INFORMAÇÃO PARA REPORTE - COAF" at bounding box center [258, 168] width 76 height 13
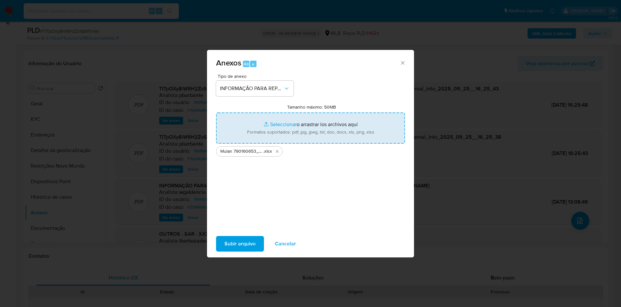
type input "C:\fakepath\2º SAR - XXX - CPF 04705940202 - [PERSON_NAME].pdf"
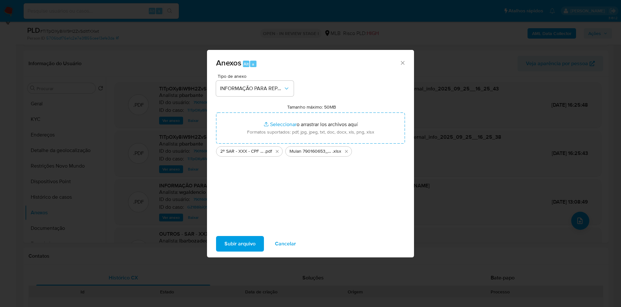
click at [231, 245] on span "Subir arquivo" at bounding box center [240, 243] width 31 height 14
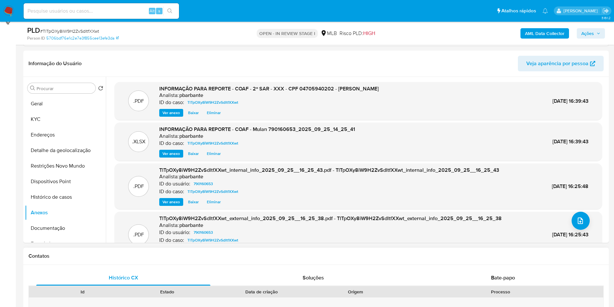
click at [230, 264] on div "Contatos" at bounding box center [316, 255] width 586 height 17
click at [590, 29] on span "Ações" at bounding box center [587, 33] width 13 height 10
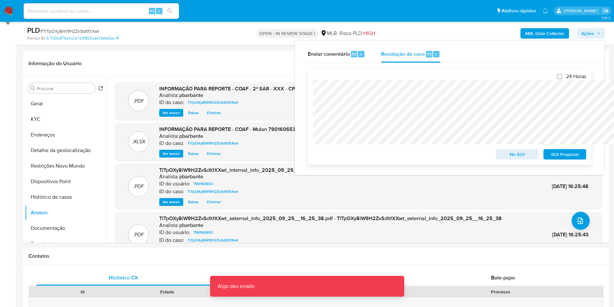
click at [567, 153] on span "ROI Proposal" at bounding box center [565, 154] width 34 height 9
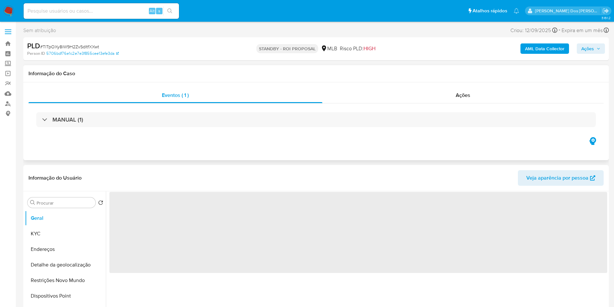
select select "10"
